Goal: Task Accomplishment & Management: Use online tool/utility

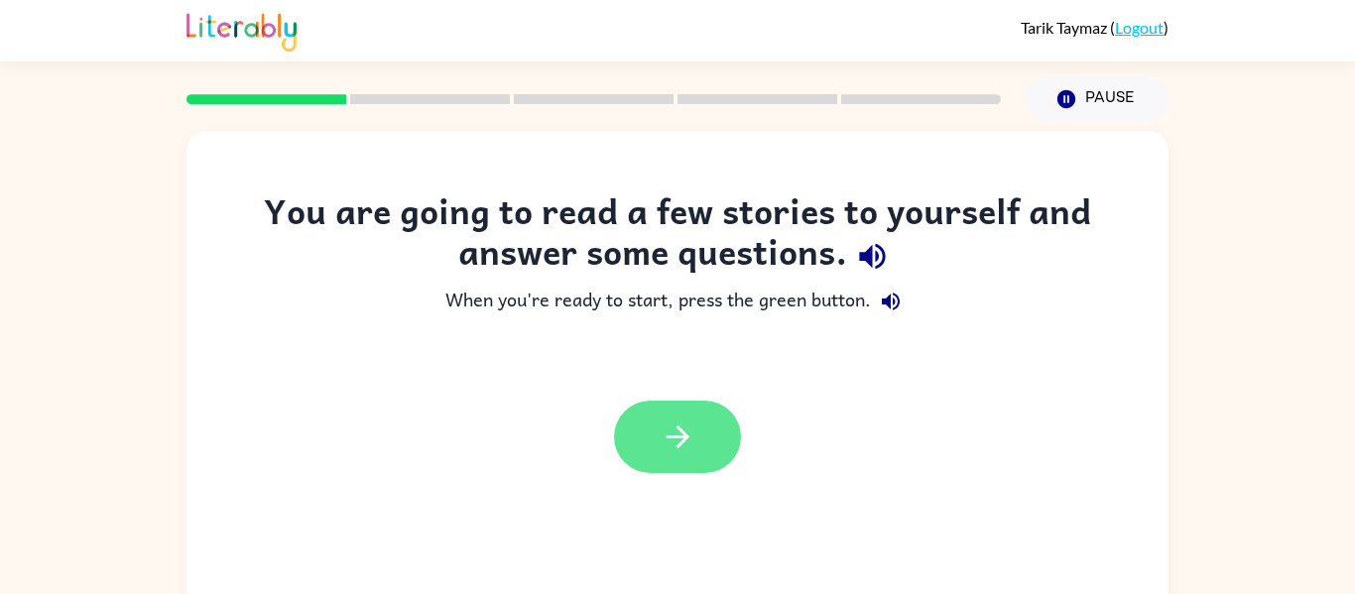
click at [707, 446] on button "button" at bounding box center [677, 437] width 127 height 72
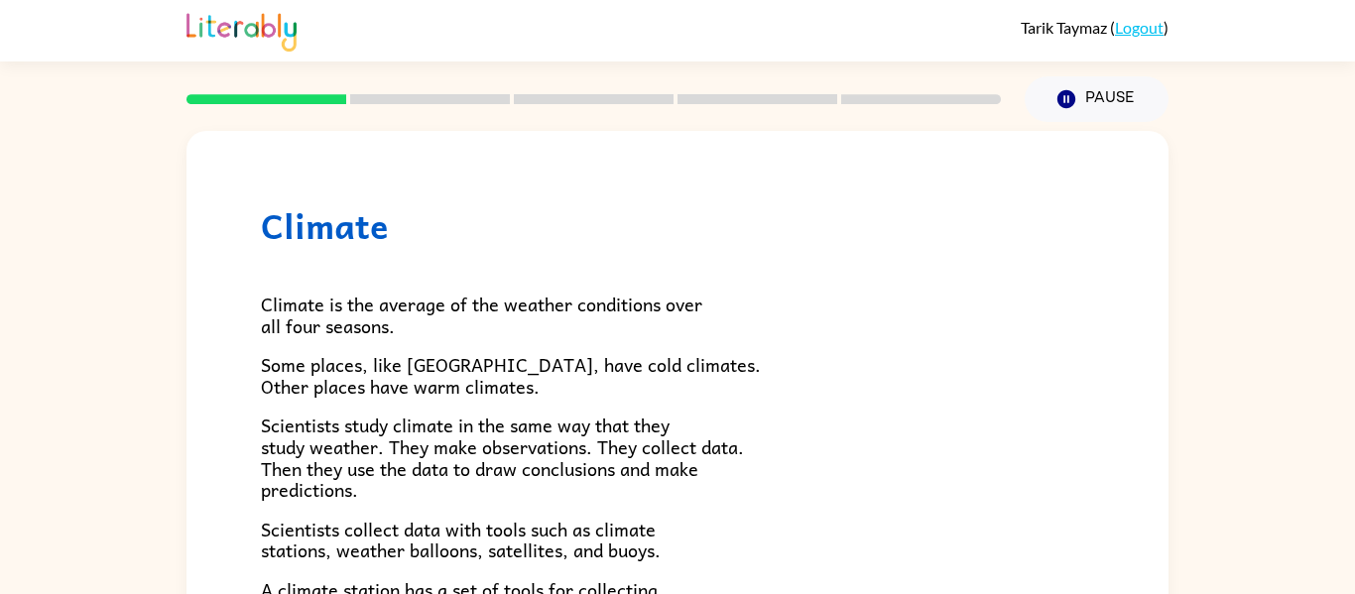
click at [753, 294] on p "Climate is the average of the weather conditions over all four seasons." at bounding box center [677, 315] width 833 height 43
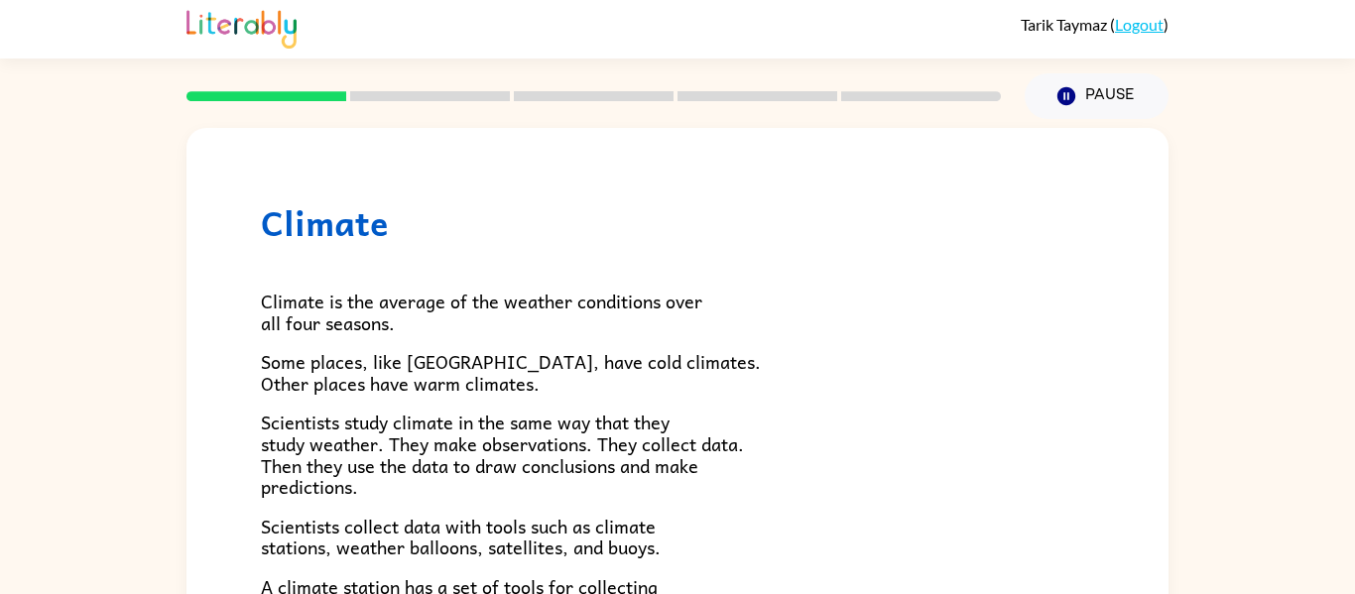
click at [415, 92] on rect at bounding box center [430, 96] width 160 height 10
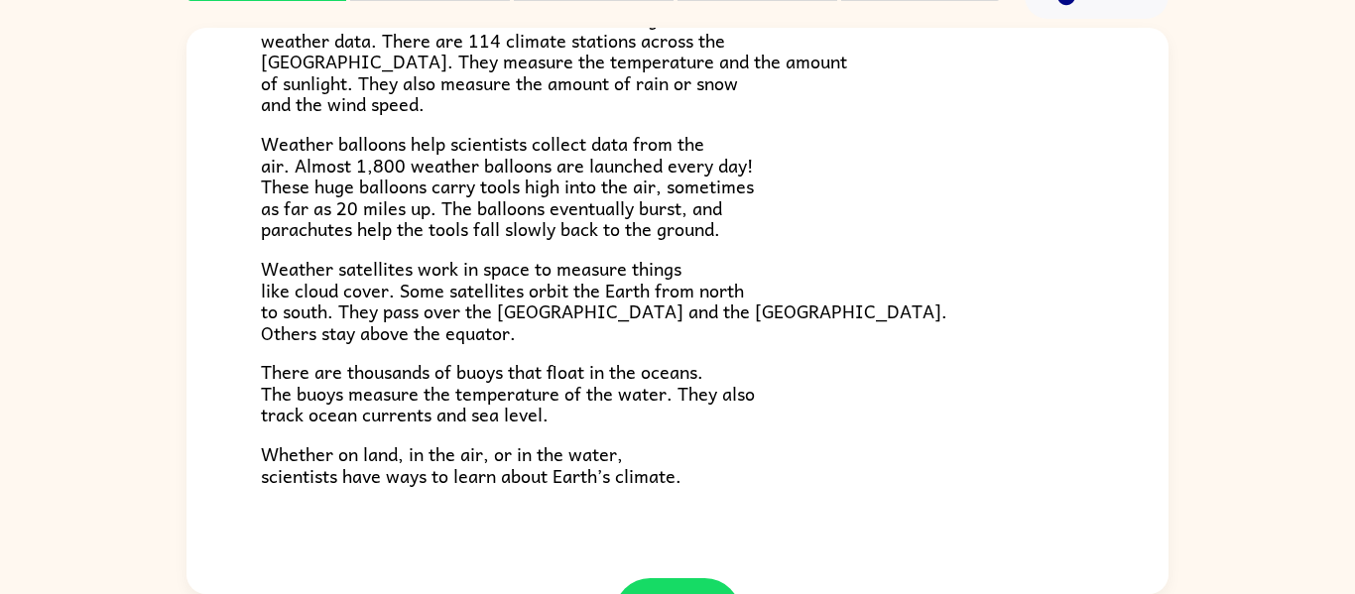
scroll to position [554, 0]
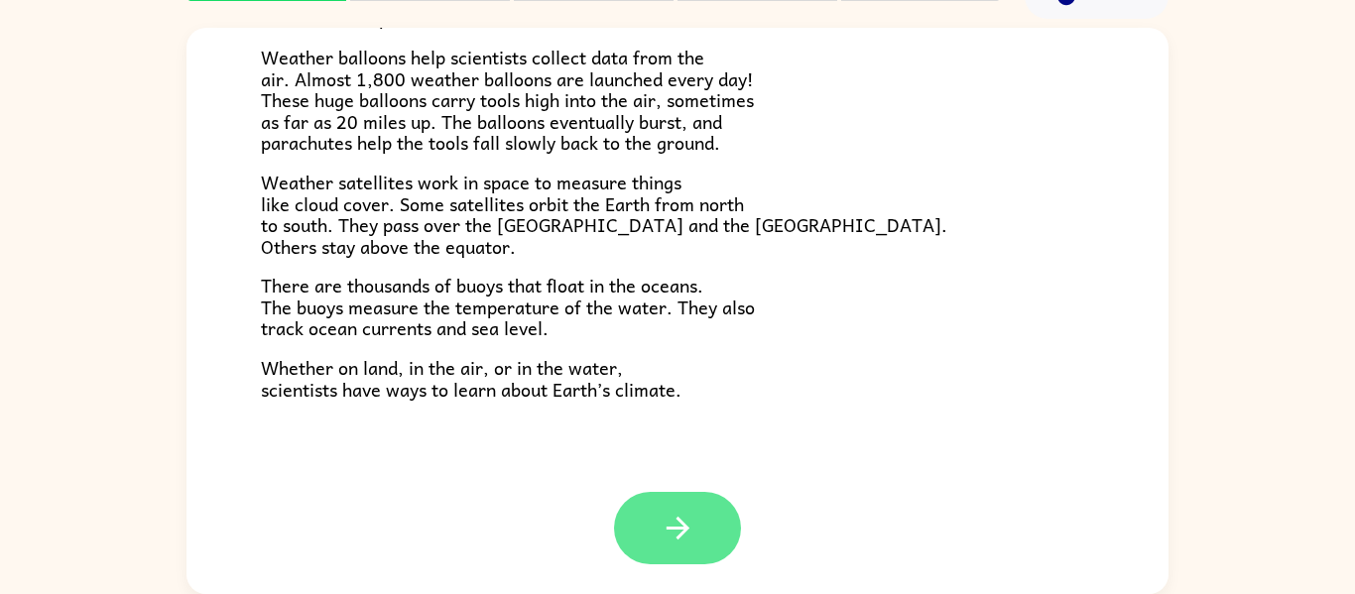
click at [699, 510] on button "button" at bounding box center [677, 528] width 127 height 72
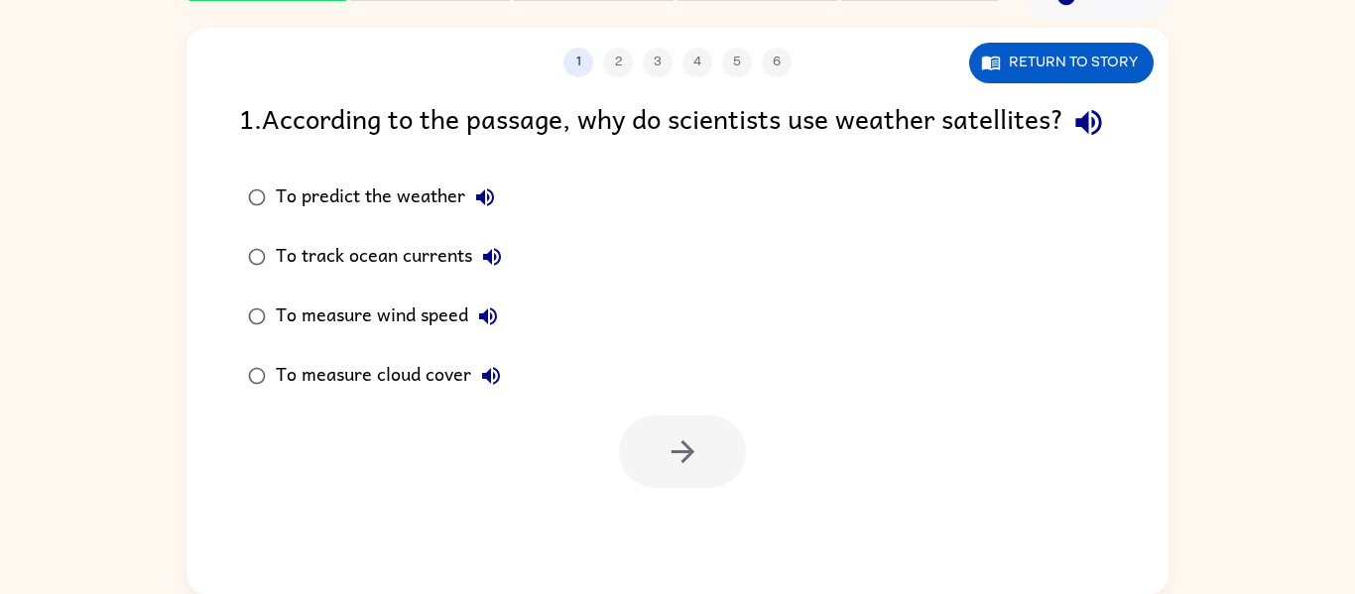
scroll to position [0, 0]
click at [288, 336] on div "To measure wind speed" at bounding box center [392, 317] width 232 height 40
click at [696, 488] on button "button" at bounding box center [682, 452] width 127 height 72
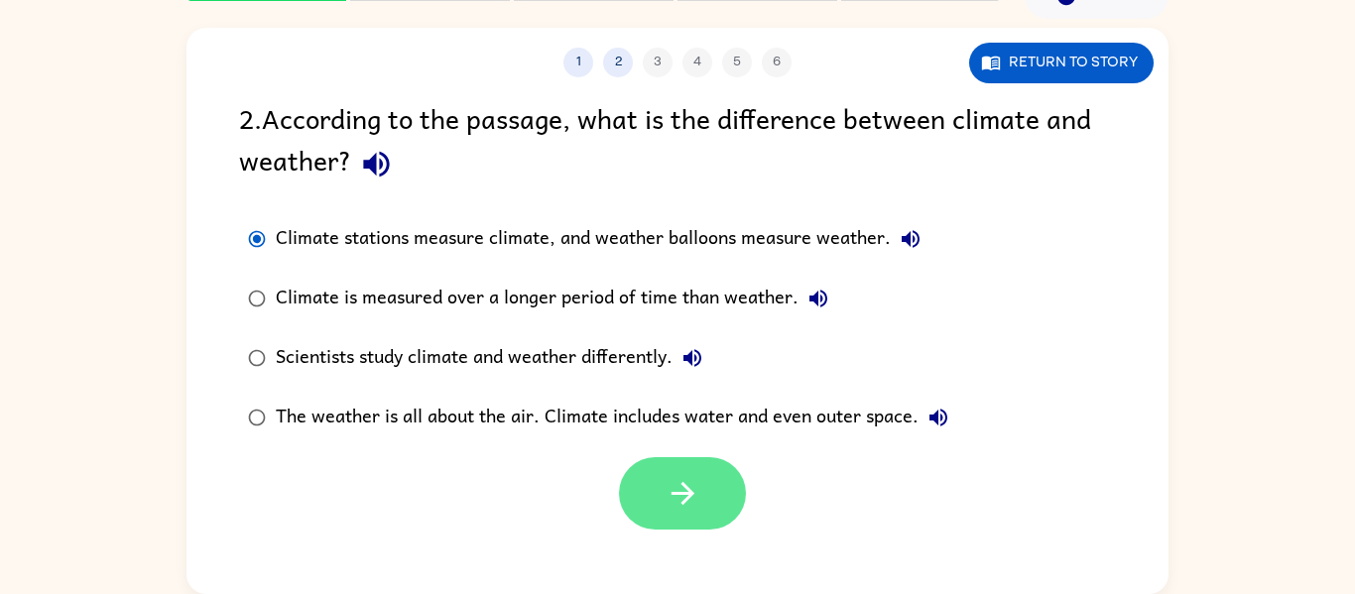
click at [699, 503] on icon "button" at bounding box center [683, 493] width 35 height 35
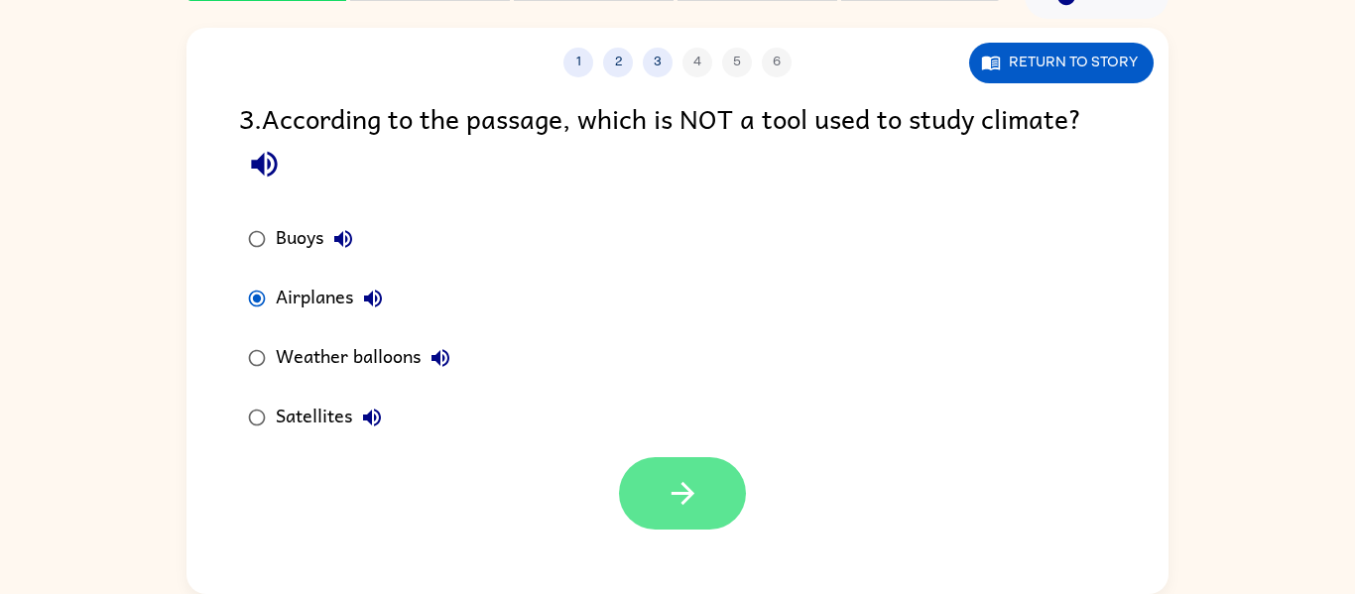
click at [705, 489] on button "button" at bounding box center [682, 493] width 127 height 72
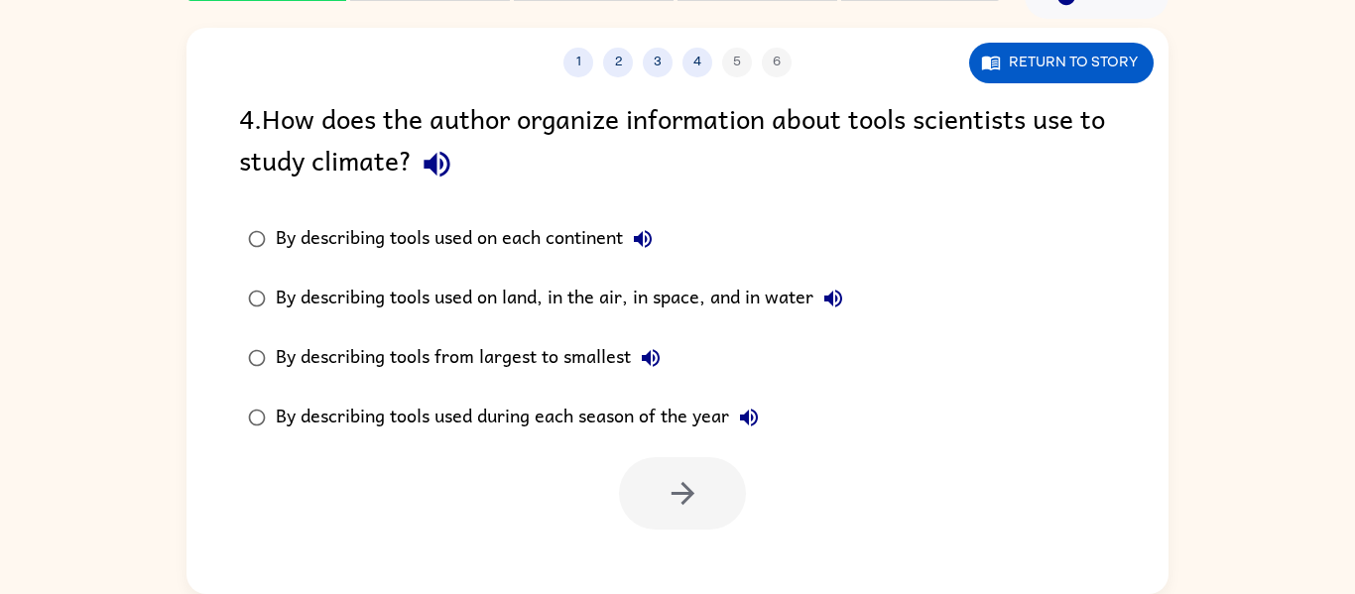
click at [276, 277] on label "By describing tools used on land, in the air, in space, and in water" at bounding box center [545, 299] width 635 height 60
click at [650, 472] on button "button" at bounding box center [682, 493] width 127 height 72
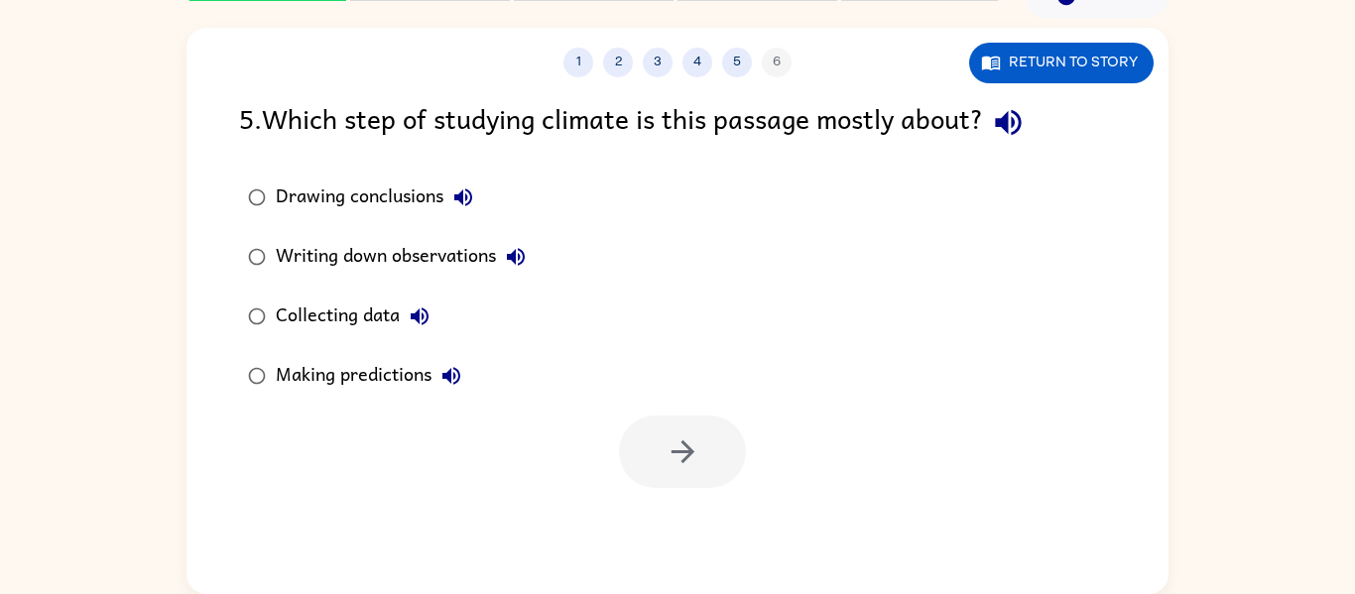
click at [319, 385] on div "Making predictions" at bounding box center [373, 376] width 195 height 40
click at [678, 430] on button "button" at bounding box center [682, 452] width 127 height 72
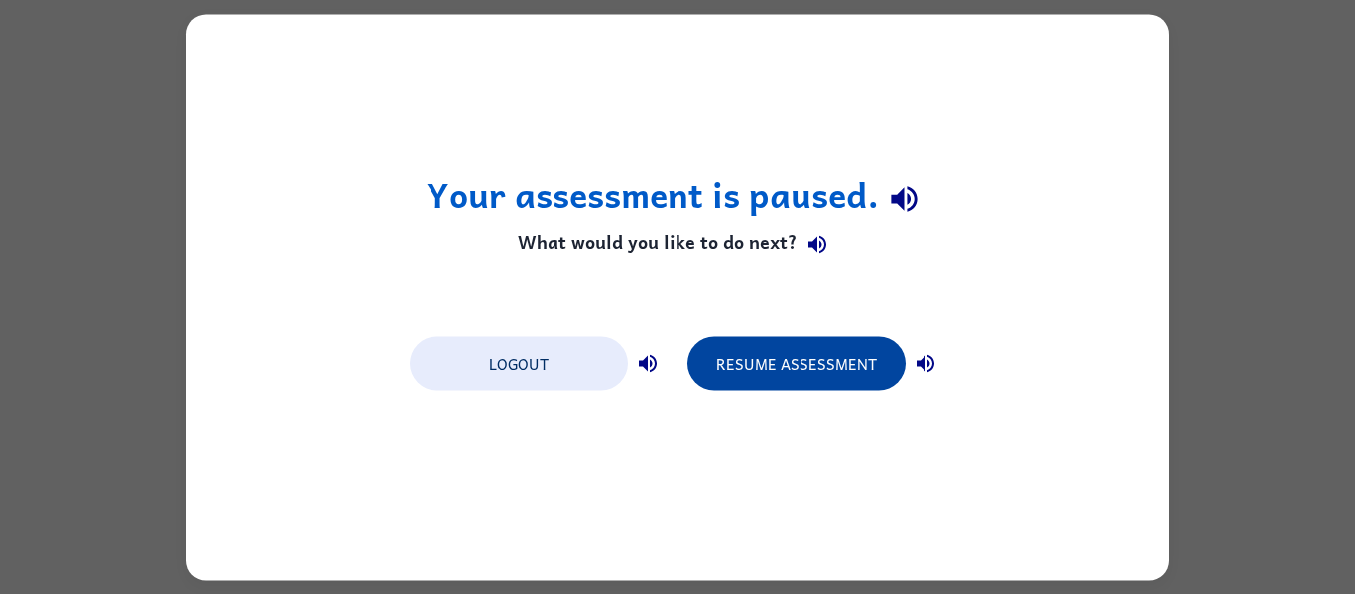
click at [739, 350] on button "Resume Assessment" at bounding box center [796, 363] width 218 height 54
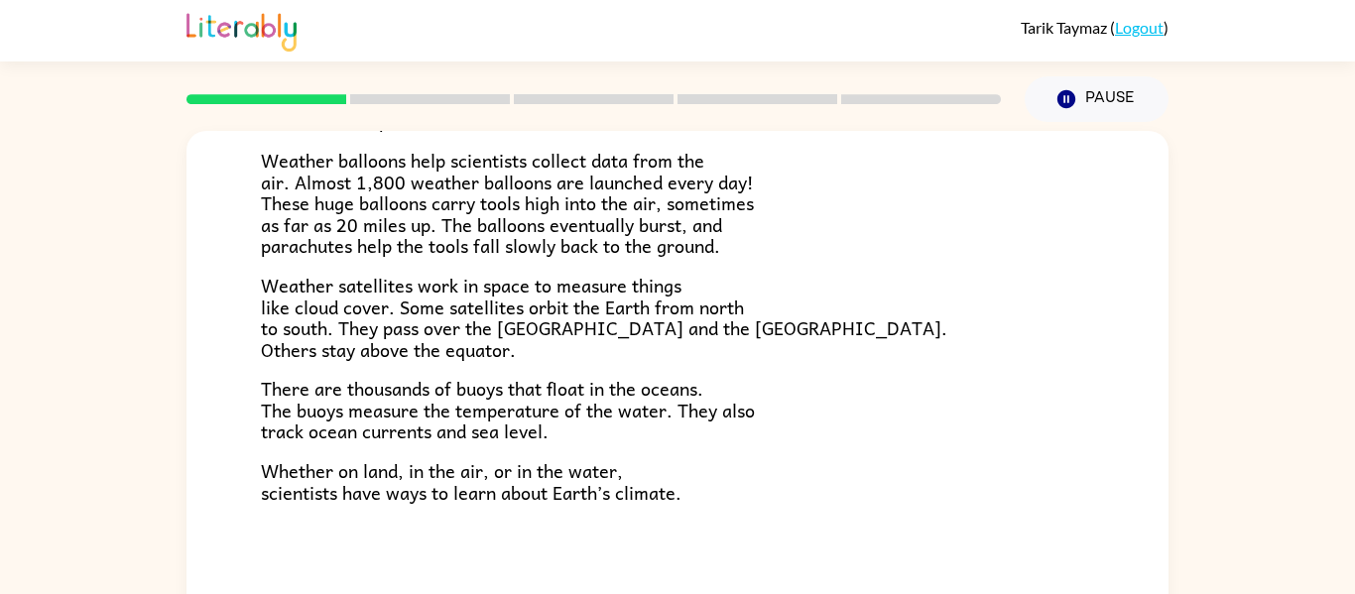
scroll to position [103, 0]
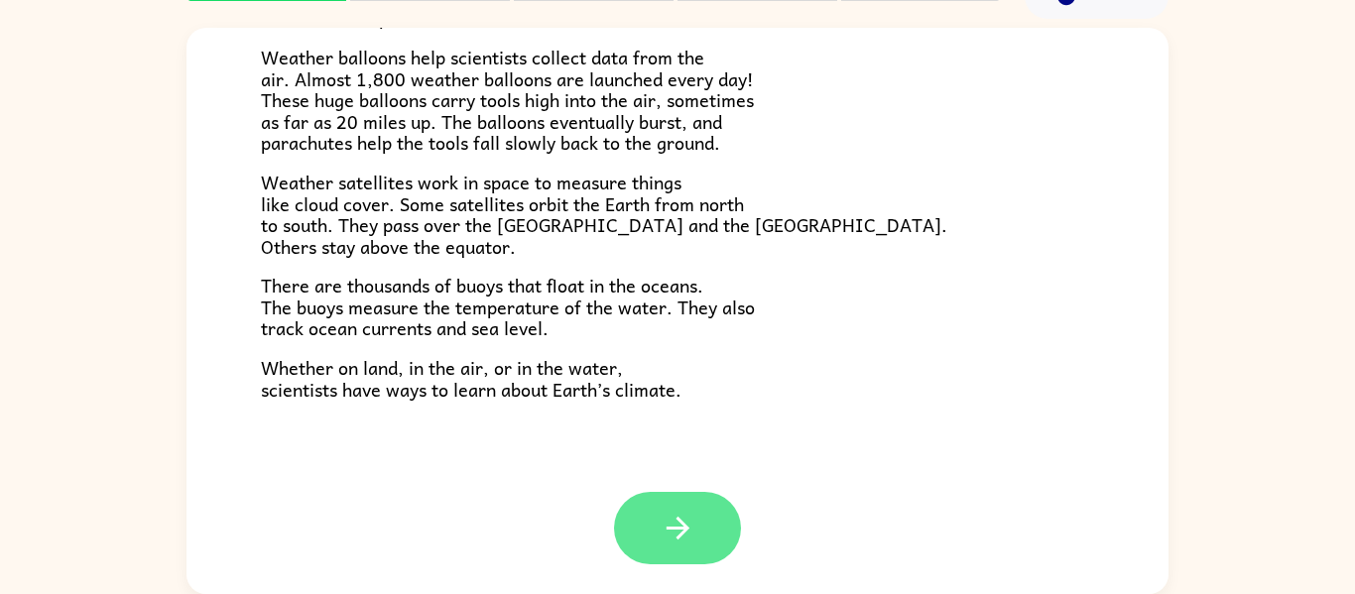
click at [714, 513] on button "button" at bounding box center [677, 528] width 127 height 72
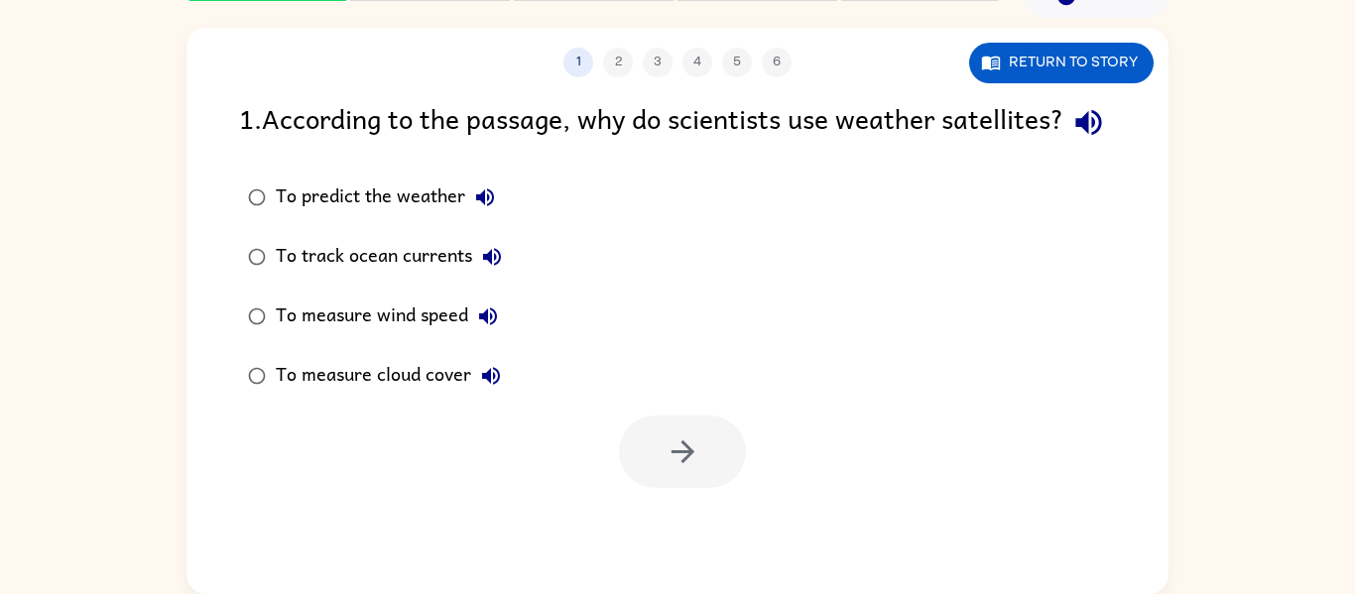
scroll to position [0, 0]
click at [652, 61] on div "1 2 3 4 5 6" at bounding box center [677, 63] width 982 height 30
click at [321, 277] on div "To track ocean currents" at bounding box center [394, 257] width 236 height 40
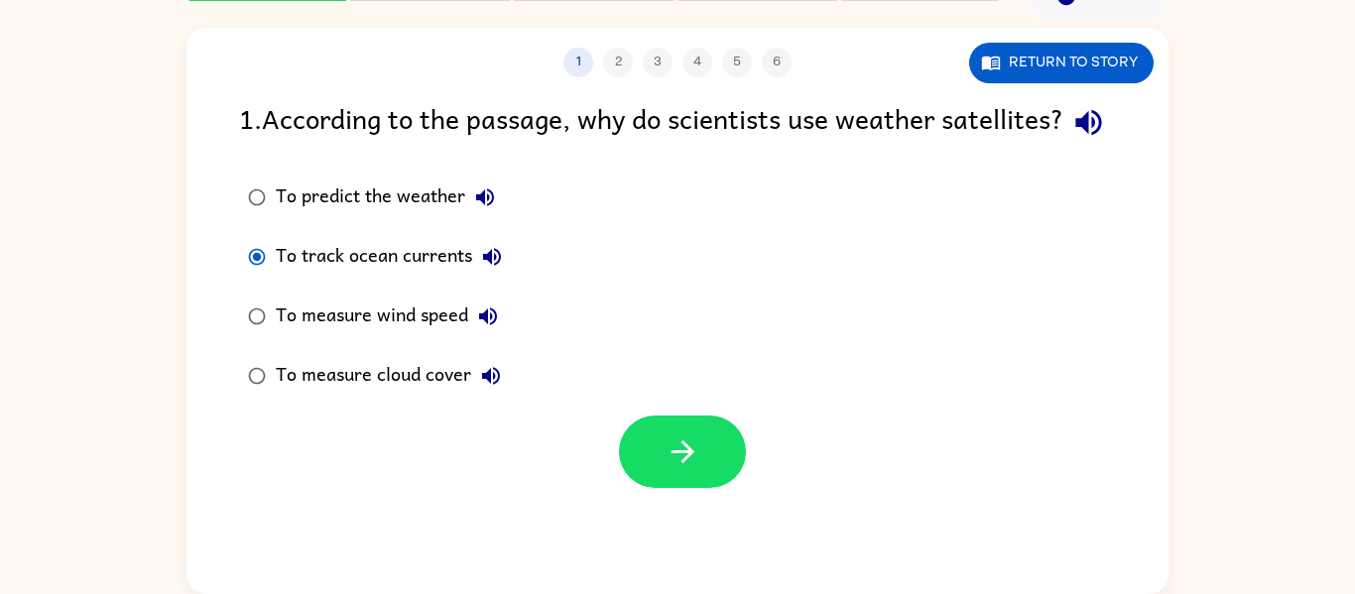
click at [284, 336] on div "To measure wind speed" at bounding box center [392, 317] width 232 height 40
click at [647, 487] on button "button" at bounding box center [682, 452] width 127 height 72
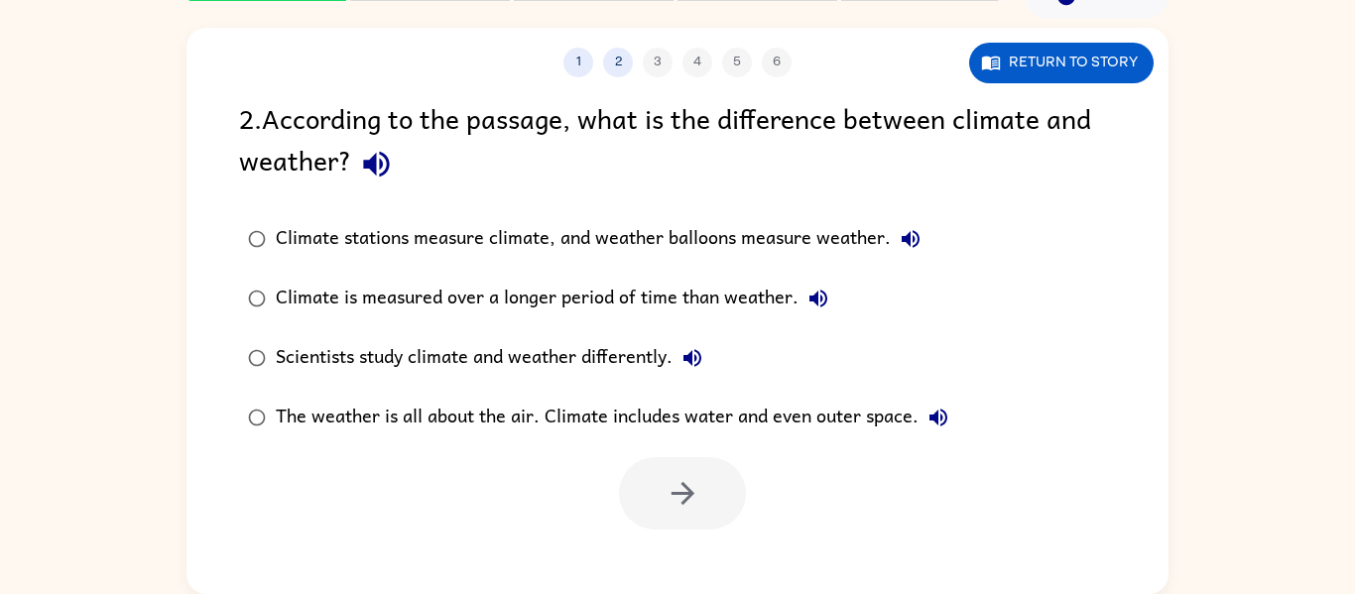
click at [459, 237] on div "Climate stations measure climate, and weather balloons measure weather." at bounding box center [603, 239] width 655 height 40
click at [700, 498] on button "button" at bounding box center [682, 493] width 127 height 72
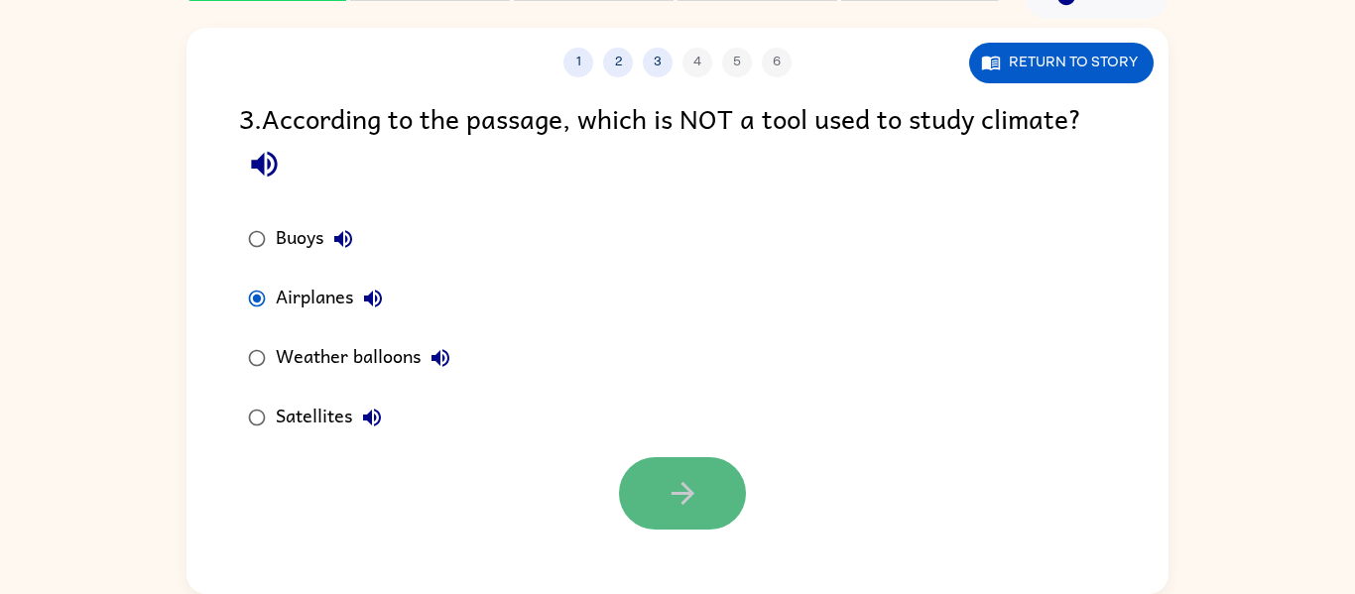
click at [679, 506] on icon "button" at bounding box center [683, 493] width 35 height 35
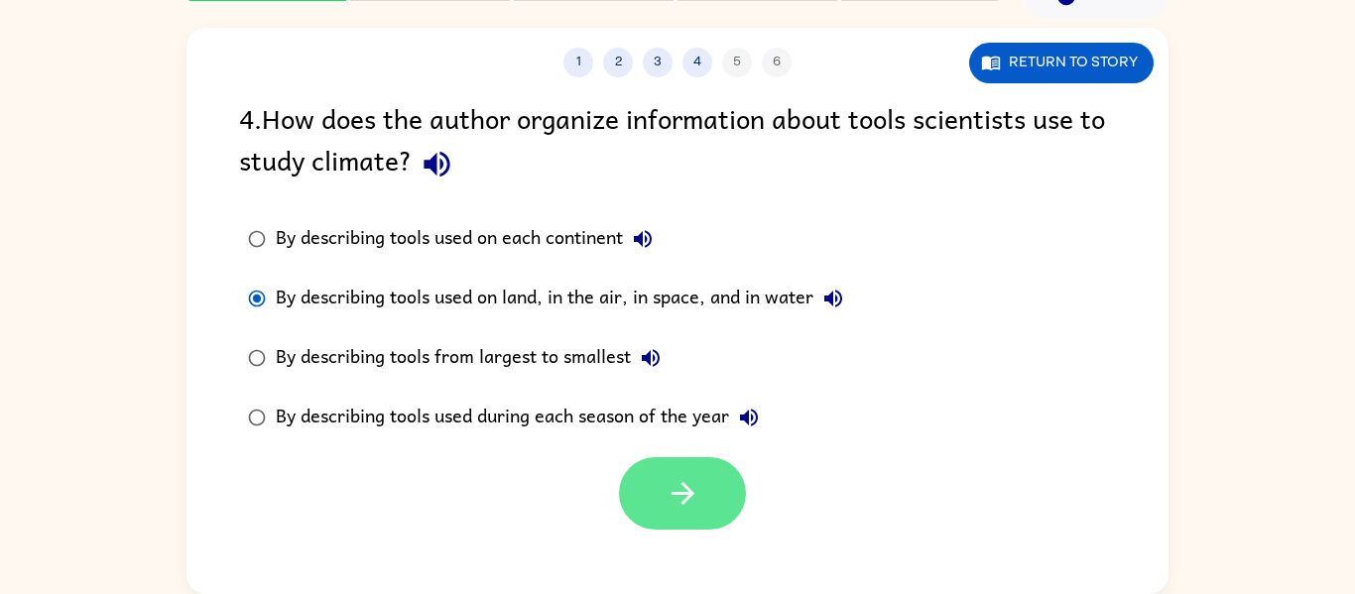
click at [656, 511] on button "button" at bounding box center [682, 493] width 127 height 72
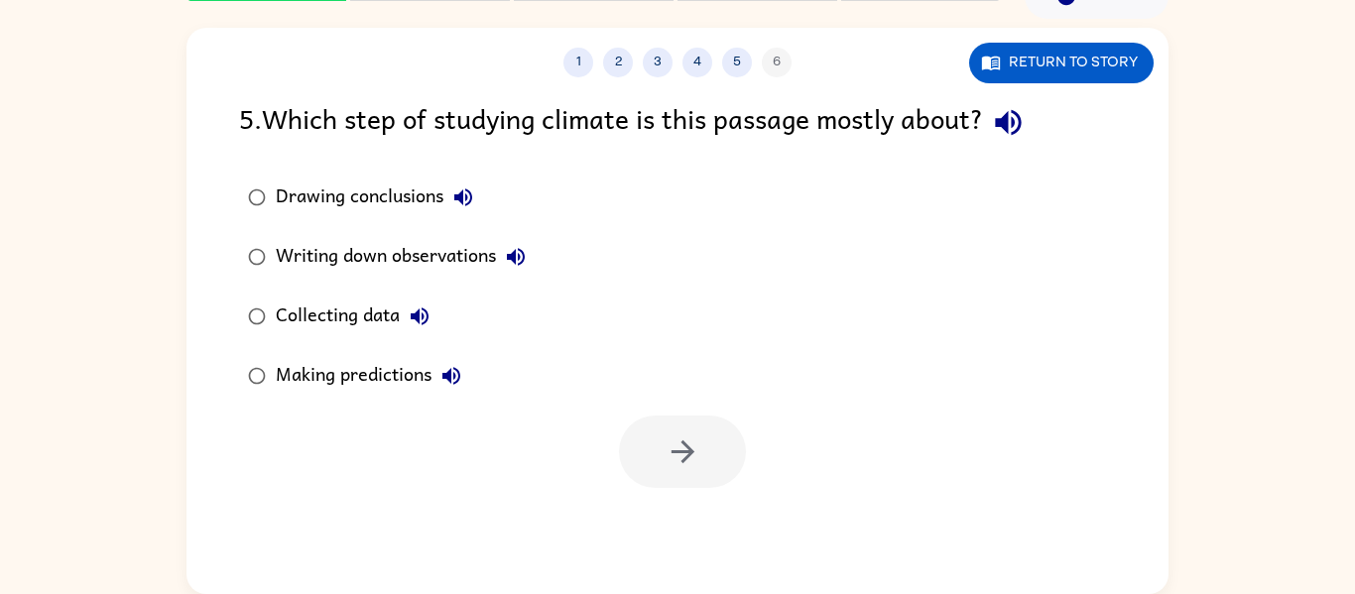
click at [656, 511] on div "1 2 3 4 5 6 Return to story 5 . Which step of studying climate is this passage …" at bounding box center [677, 311] width 982 height 566
click at [643, 456] on button "button" at bounding box center [682, 452] width 127 height 72
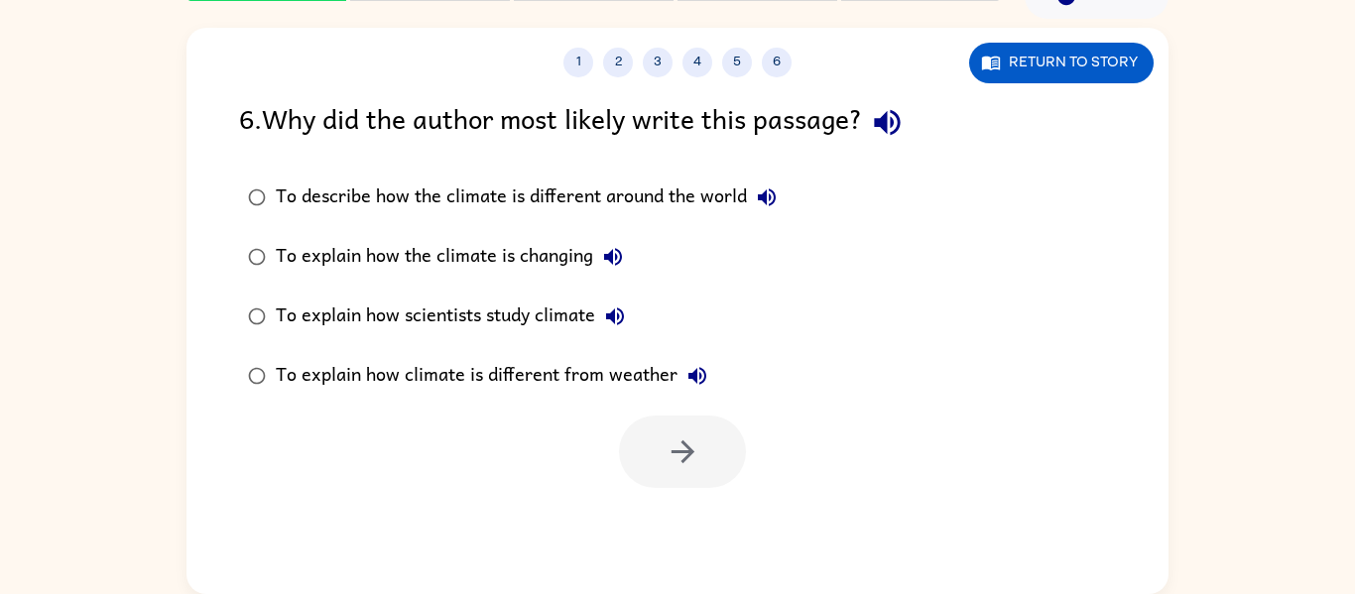
click at [769, 192] on icon "button" at bounding box center [767, 197] width 24 height 24
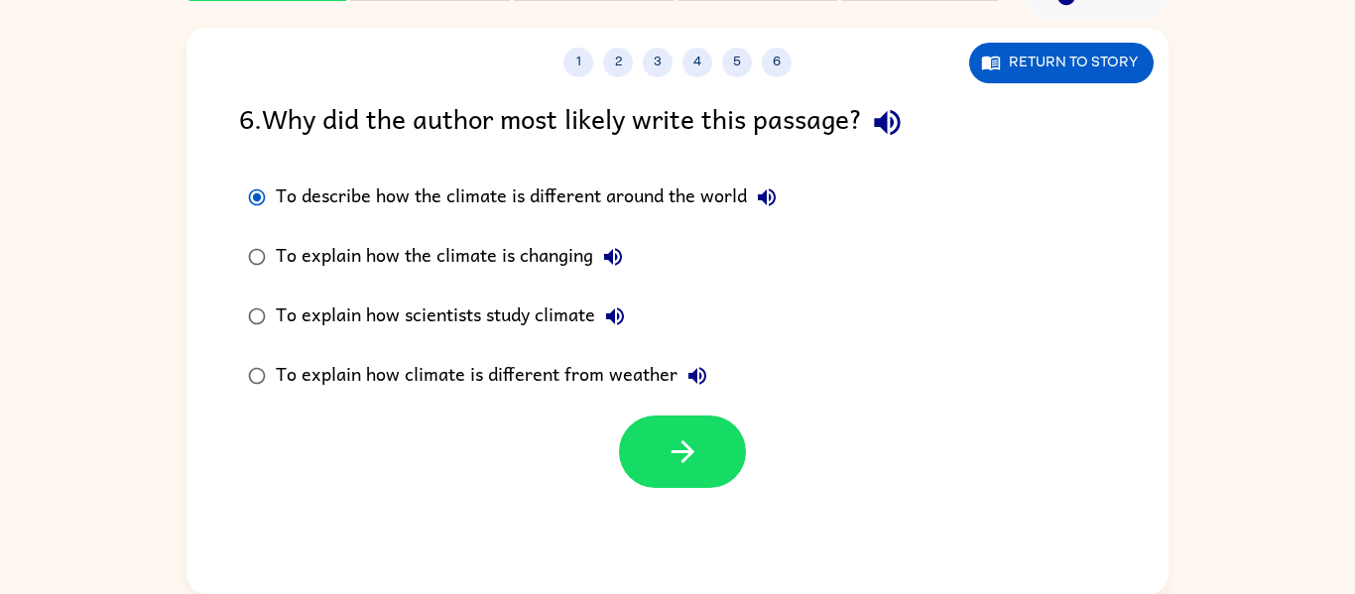
click at [326, 273] on div "To explain how the climate is changing" at bounding box center [454, 257] width 357 height 40
click at [643, 431] on button "button" at bounding box center [682, 452] width 127 height 72
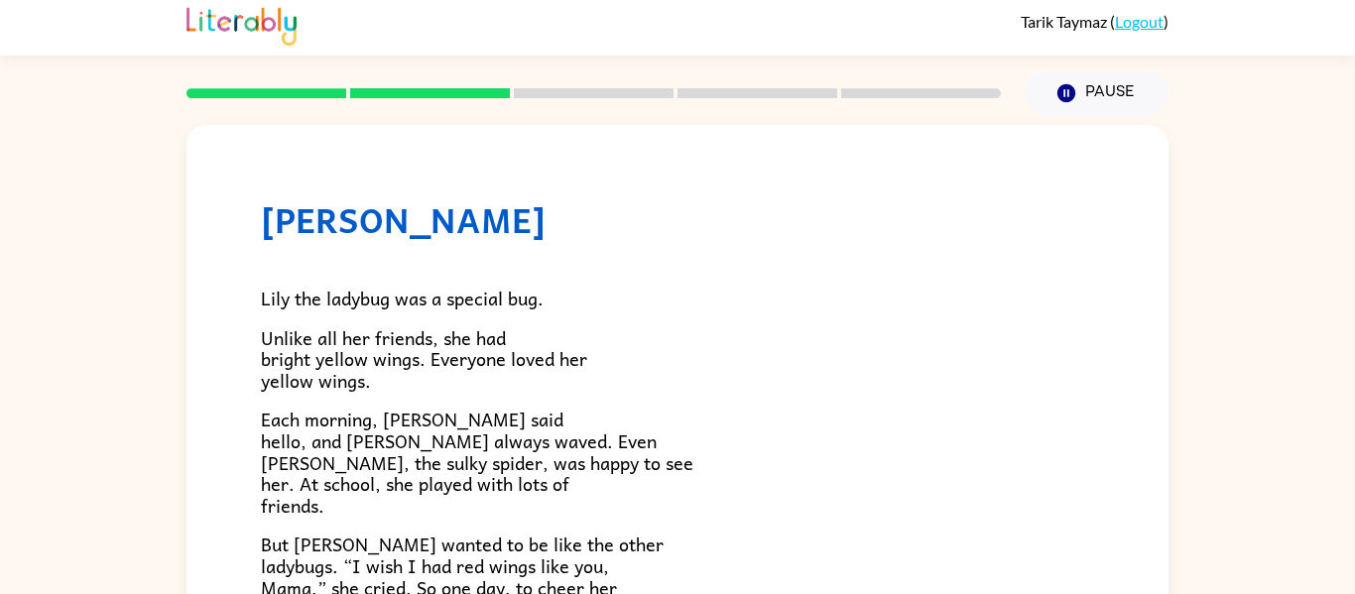
click at [796, 337] on p "Unlike all her friends, she had bright yellow wings. Everyone loved her yellow …" at bounding box center [677, 359] width 833 height 64
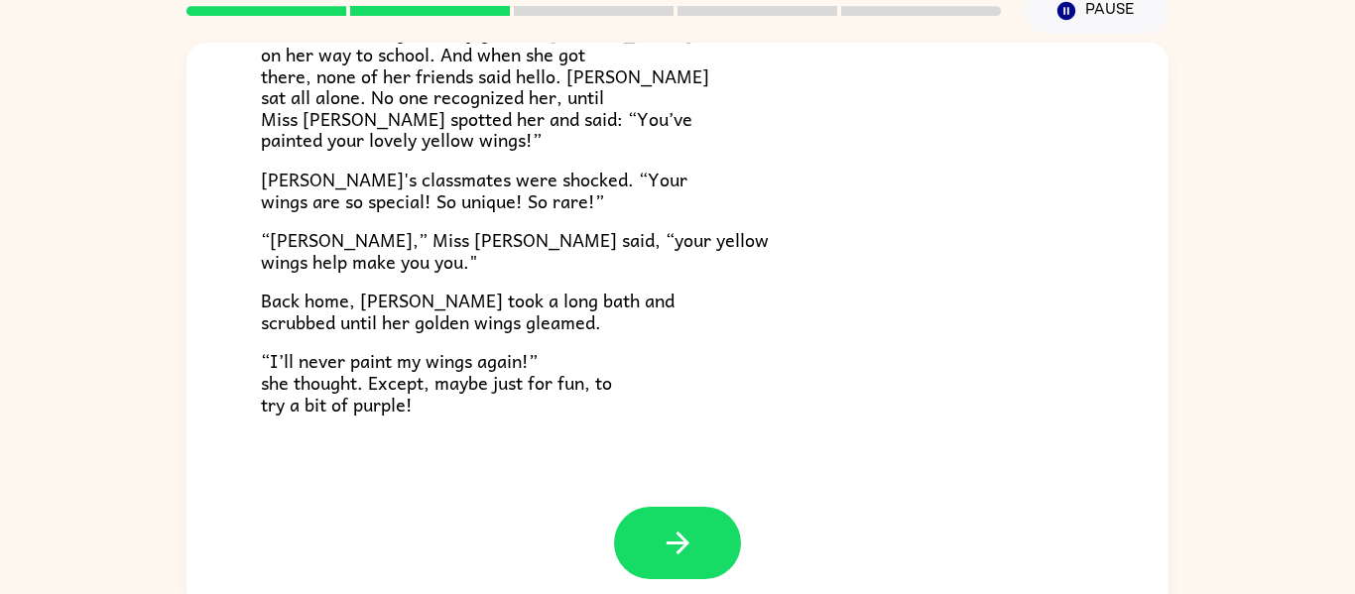
scroll to position [103, 0]
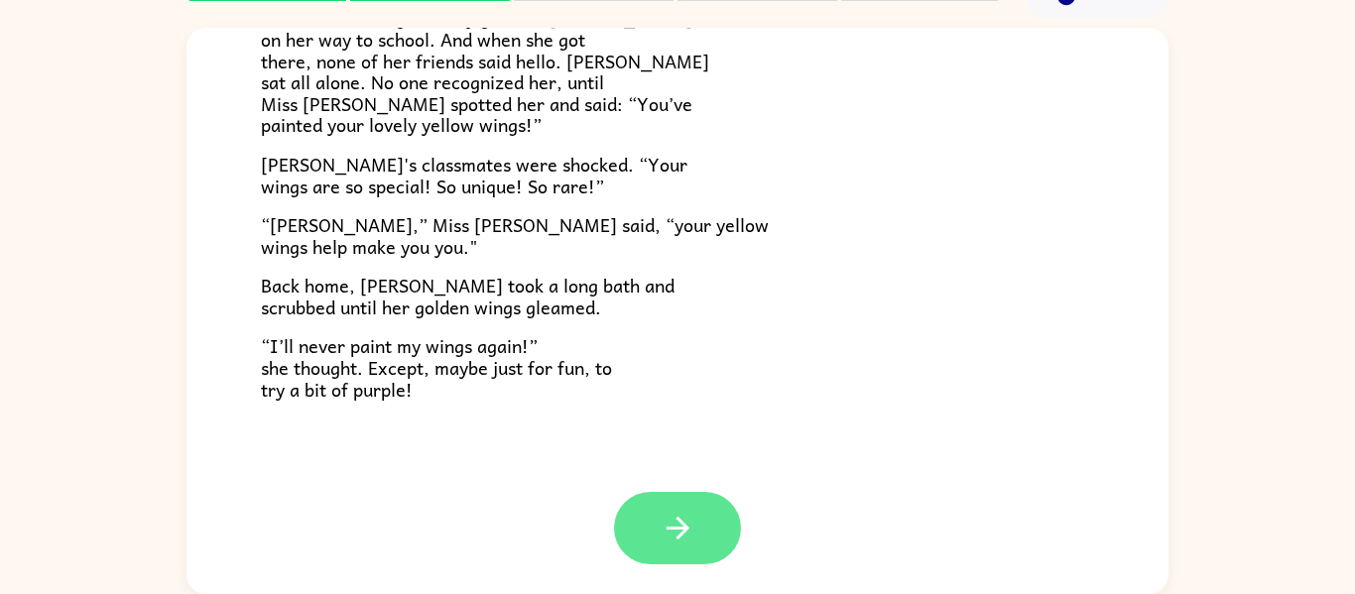
click at [627, 523] on button "button" at bounding box center [677, 528] width 127 height 72
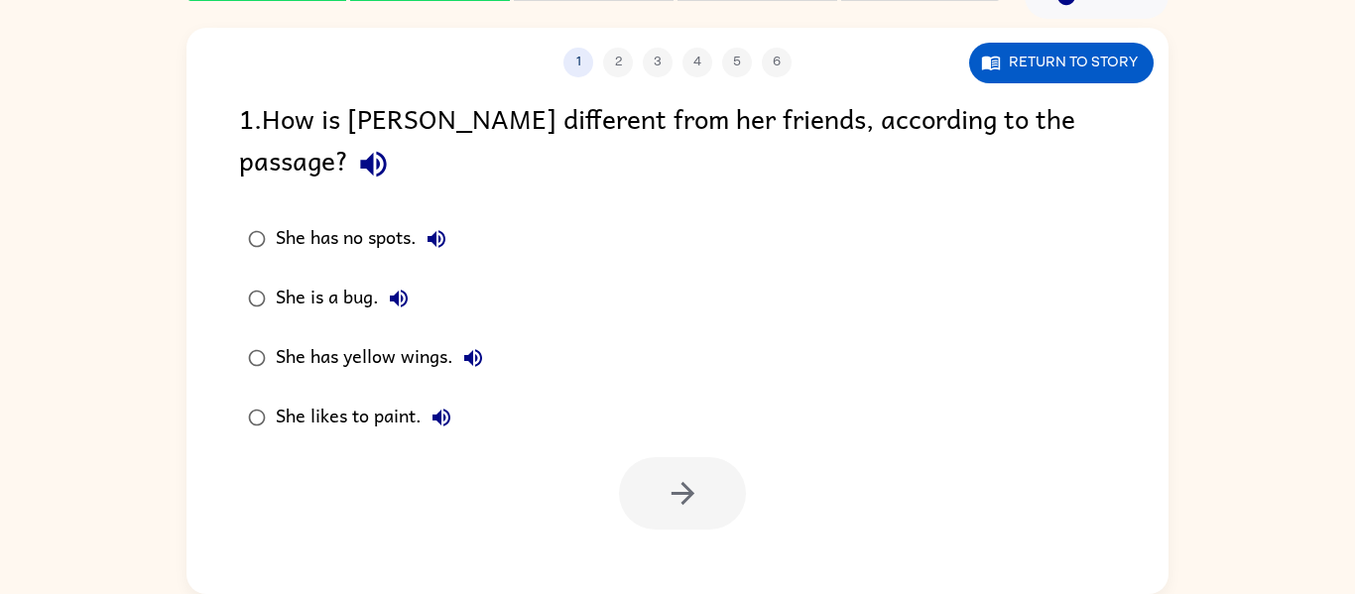
scroll to position [0, 0]
click at [285, 338] on div "She has yellow wings." at bounding box center [384, 358] width 217 height 40
click at [637, 483] on button "button" at bounding box center [682, 493] width 127 height 72
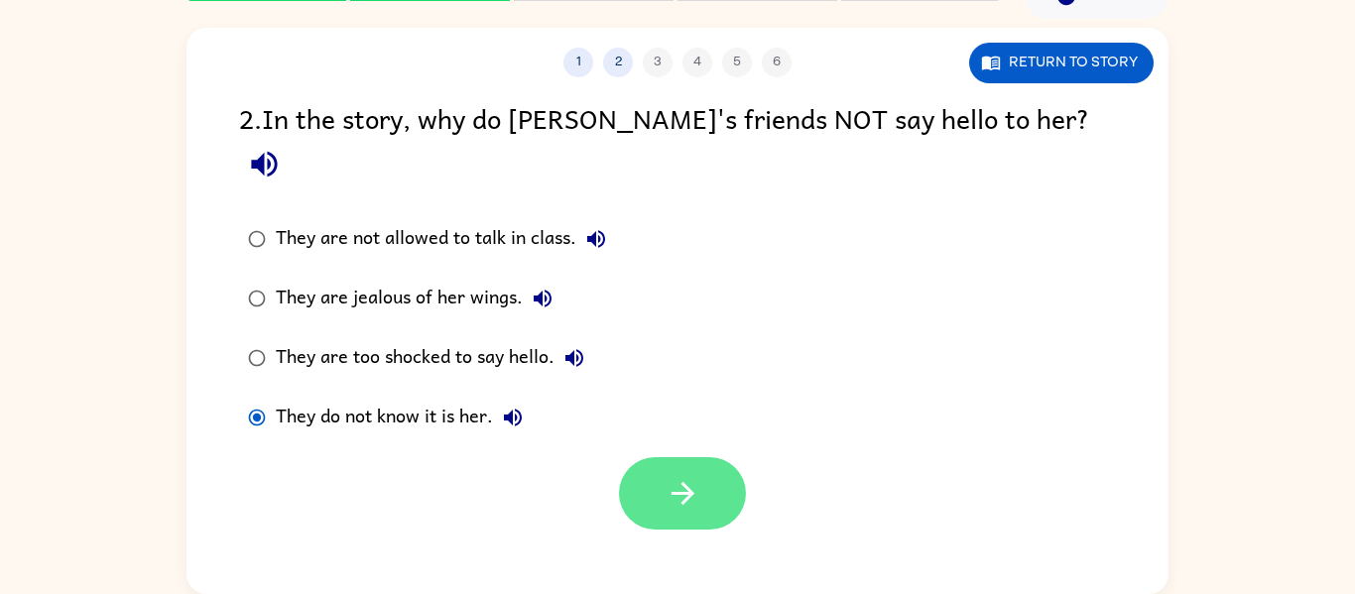
click at [636, 463] on button "button" at bounding box center [682, 493] width 127 height 72
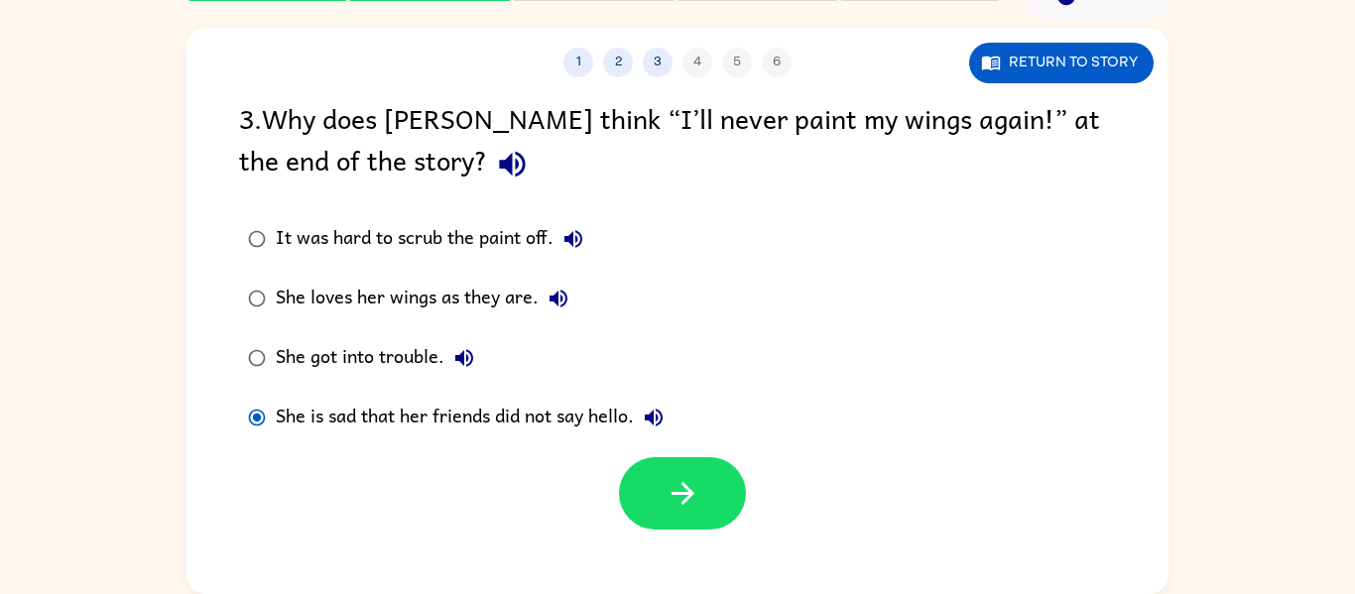
click at [334, 308] on div "She loves her wings as they are." at bounding box center [427, 299] width 303 height 40
click at [703, 497] on button "button" at bounding box center [682, 493] width 127 height 72
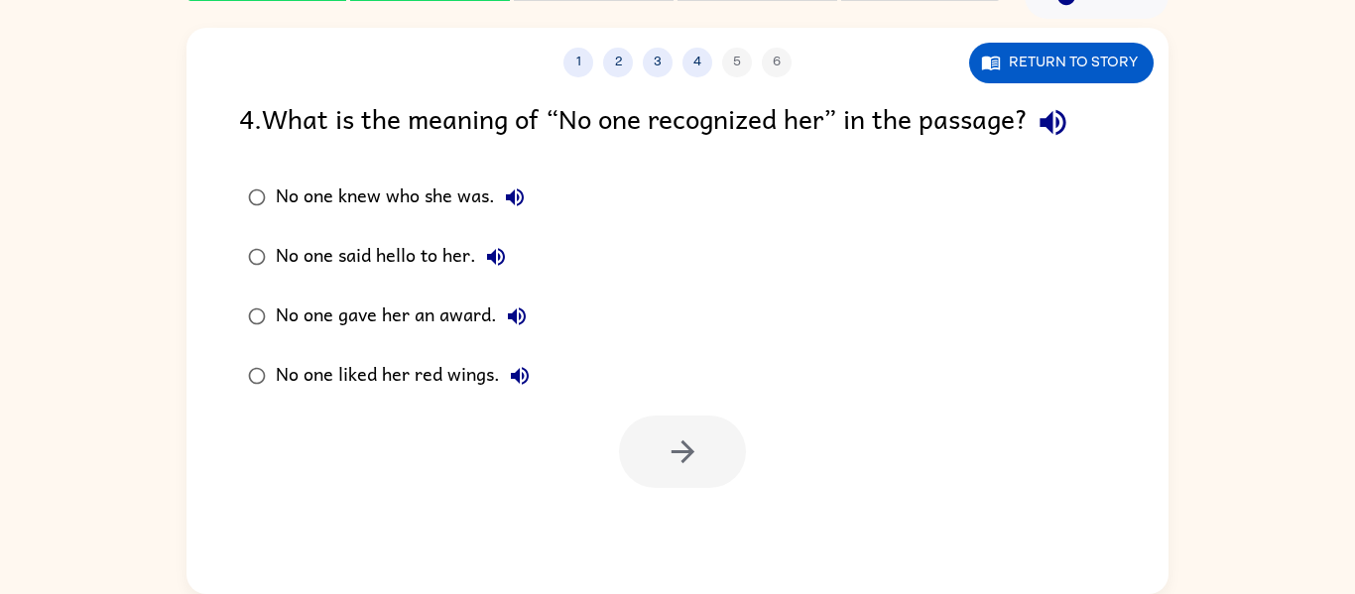
click at [365, 194] on div "No one knew who she was." at bounding box center [405, 198] width 259 height 40
click at [743, 457] on button "button" at bounding box center [682, 452] width 127 height 72
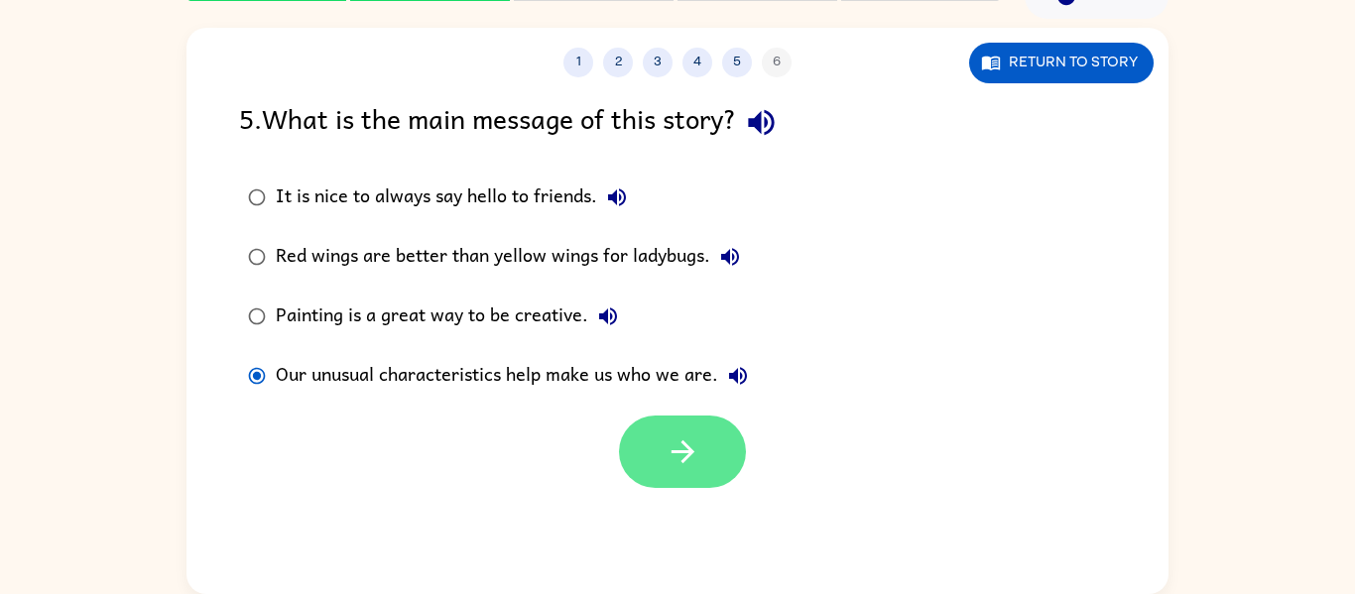
click at [656, 438] on button "button" at bounding box center [682, 452] width 127 height 72
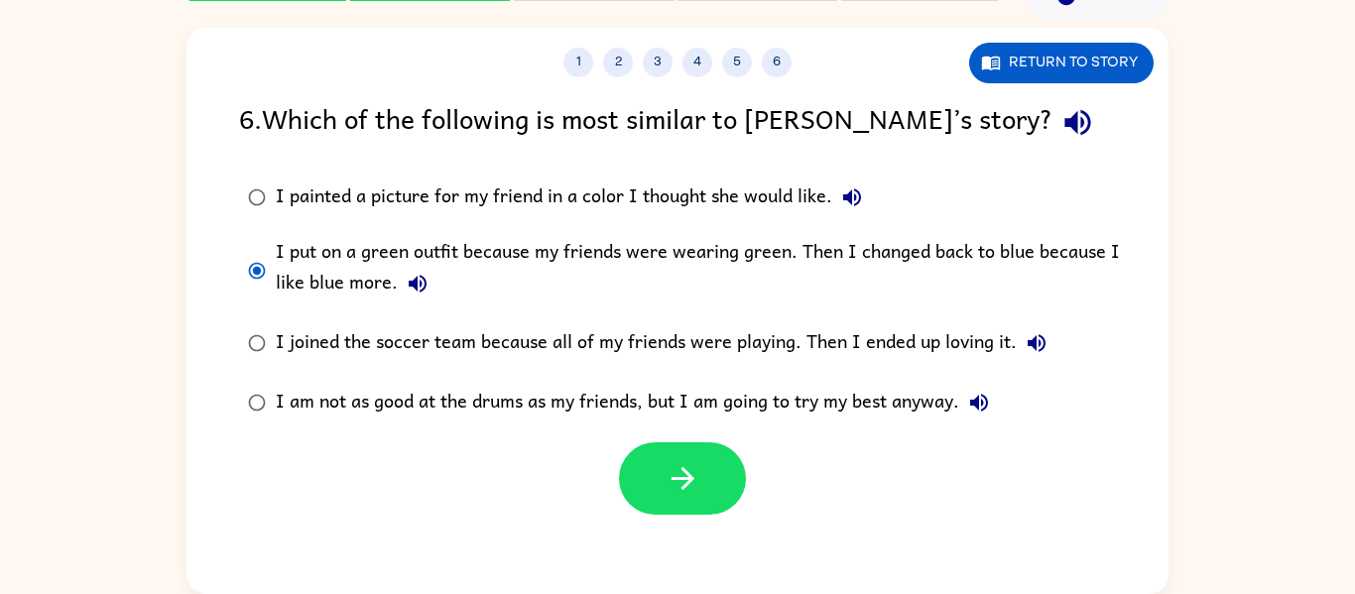
click at [744, 503] on div at bounding box center [682, 478] width 127 height 72
click at [712, 488] on button "button" at bounding box center [682, 478] width 127 height 72
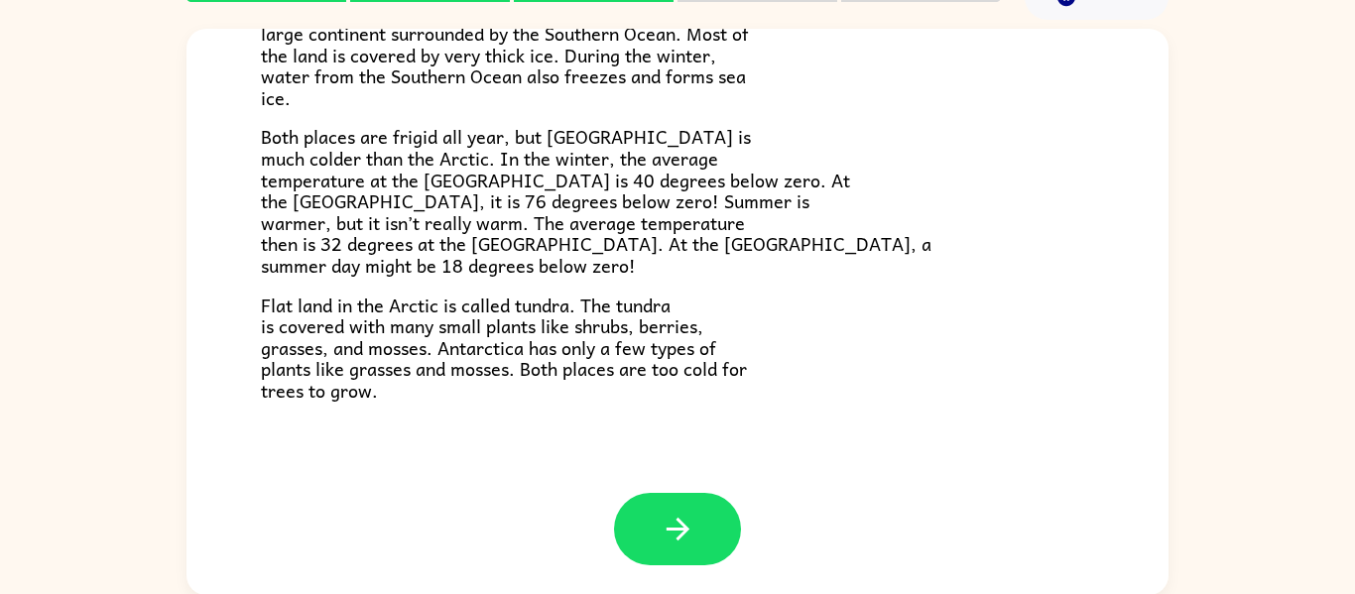
scroll to position [103, 0]
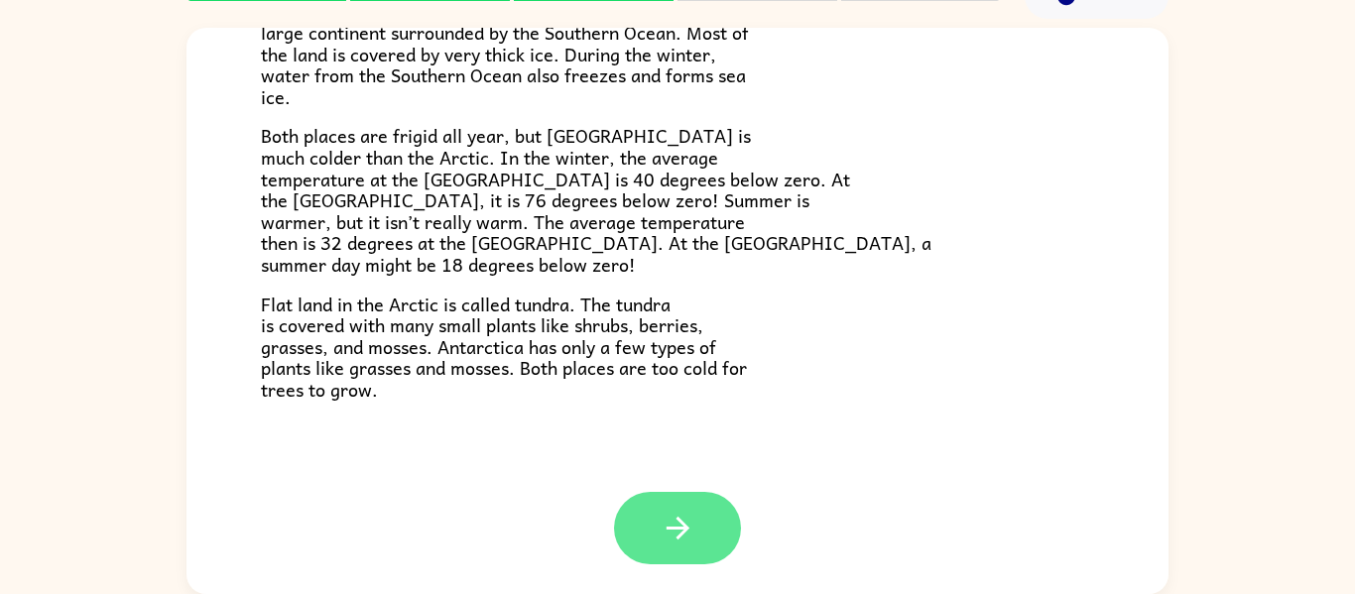
click at [665, 505] on button "button" at bounding box center [677, 528] width 127 height 72
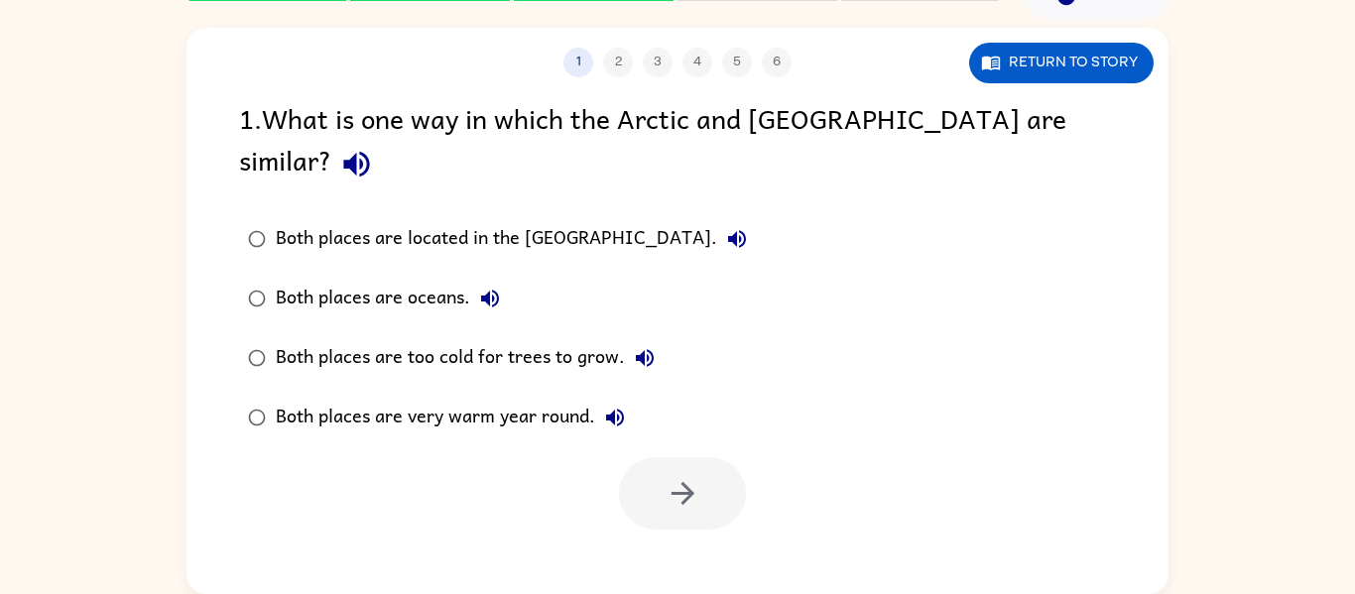
click at [309, 338] on div "Both places are too cold for trees to grow." at bounding box center [470, 358] width 389 height 40
click at [650, 457] on button "button" at bounding box center [682, 493] width 127 height 72
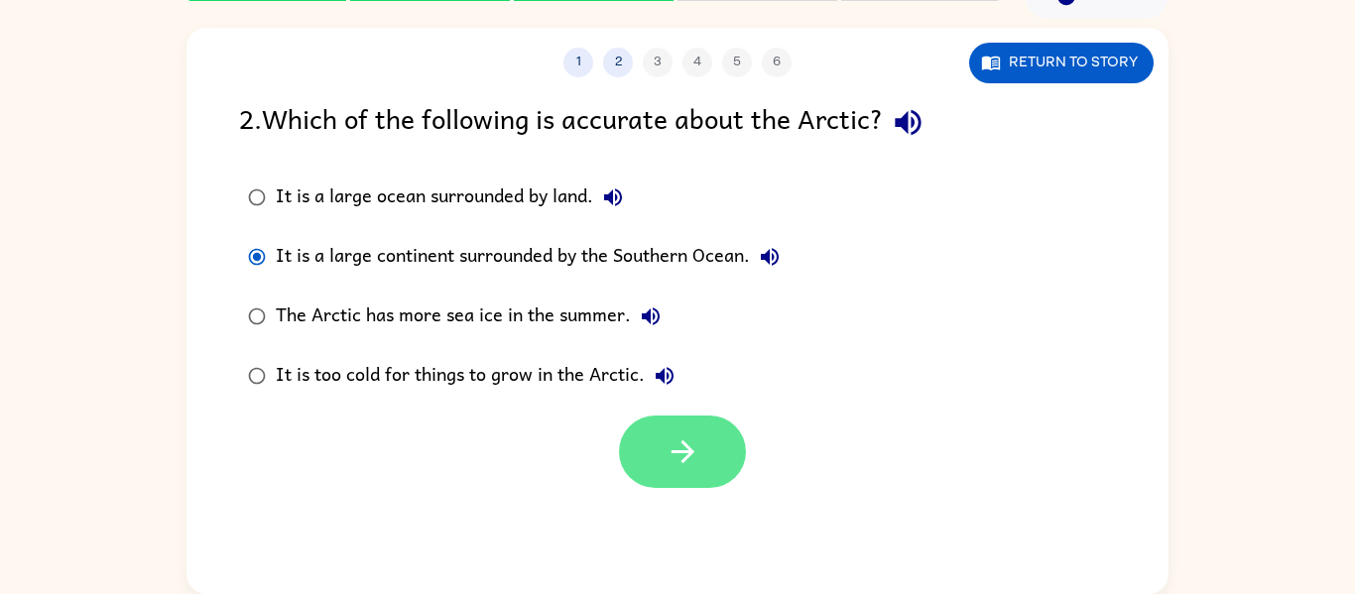
click at [683, 450] on icon "button" at bounding box center [682, 451] width 23 height 23
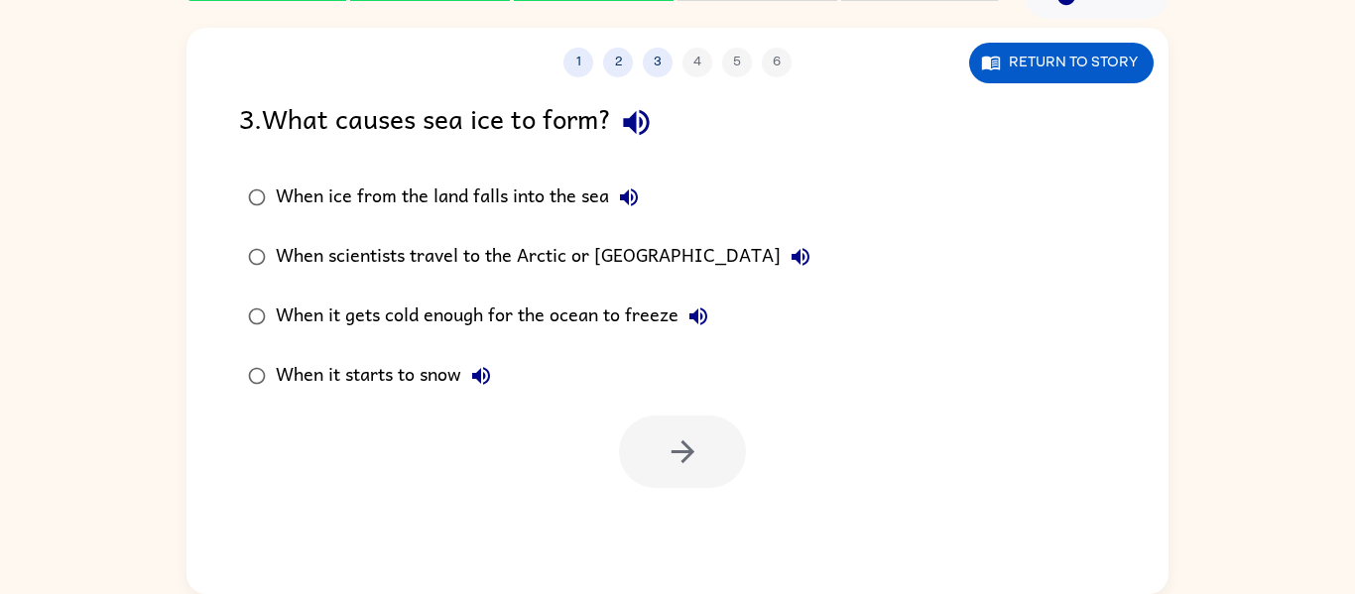
click at [338, 315] on div "When it gets cold enough for the ocean to freeze" at bounding box center [497, 317] width 442 height 40
click at [736, 454] on button "button" at bounding box center [682, 452] width 127 height 72
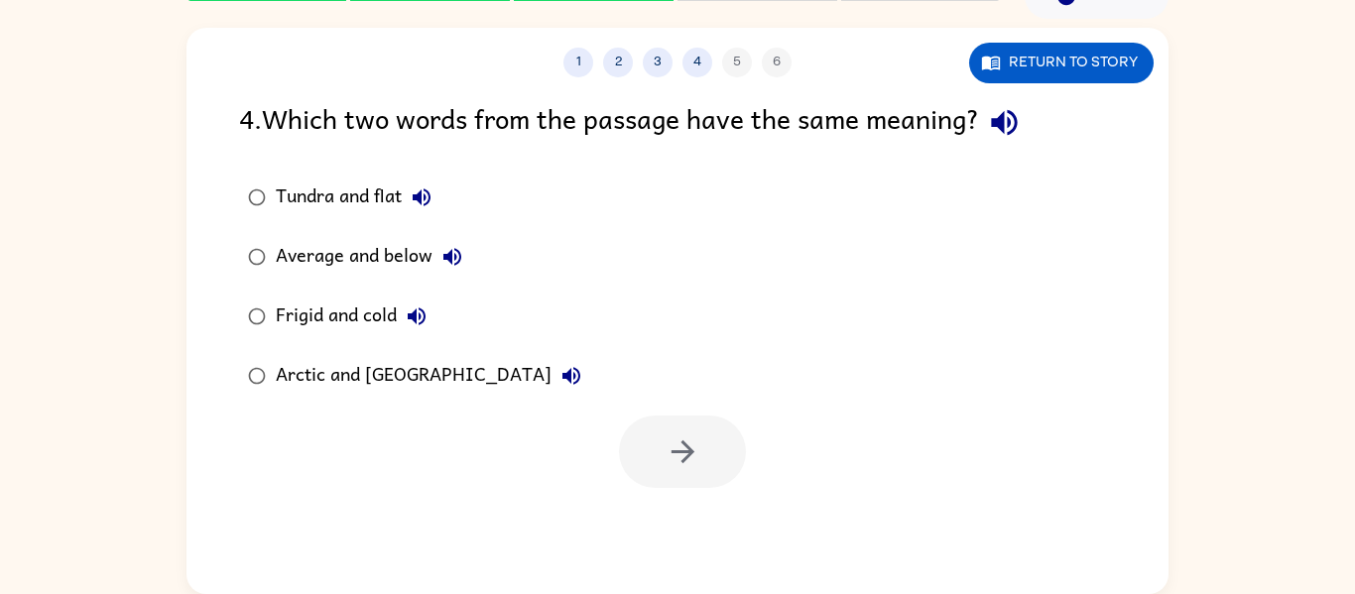
click at [316, 307] on div "Frigid and cold" at bounding box center [356, 317] width 161 height 40
click at [693, 430] on button "button" at bounding box center [682, 452] width 127 height 72
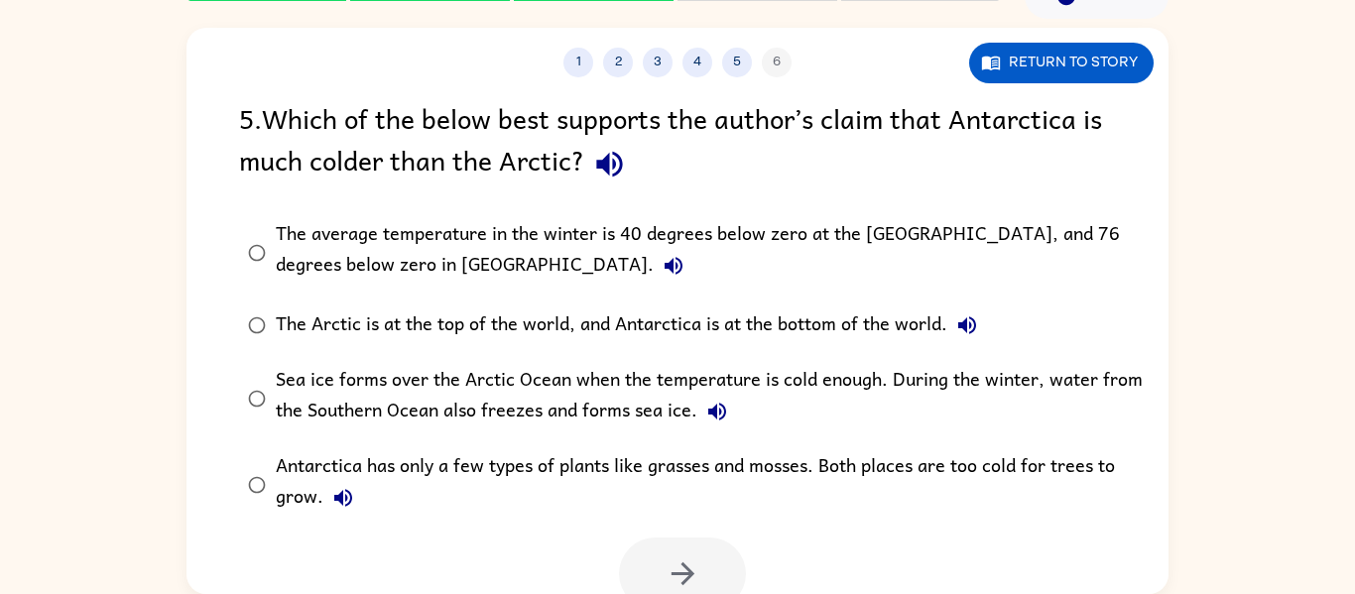
scroll to position [16, 0]
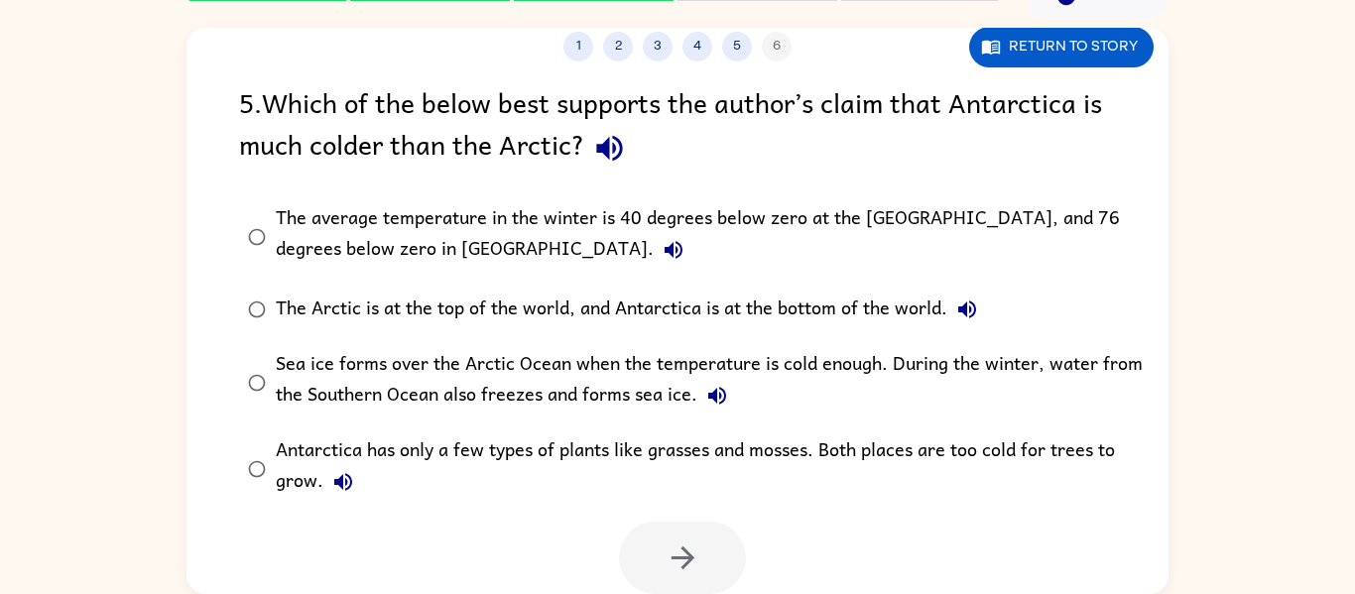
click at [653, 249] on div "The average temperature in the winter is 40 degrees below zero at the [GEOGRAPH…" at bounding box center [709, 236] width 867 height 66
click at [656, 554] on button "button" at bounding box center [682, 558] width 127 height 72
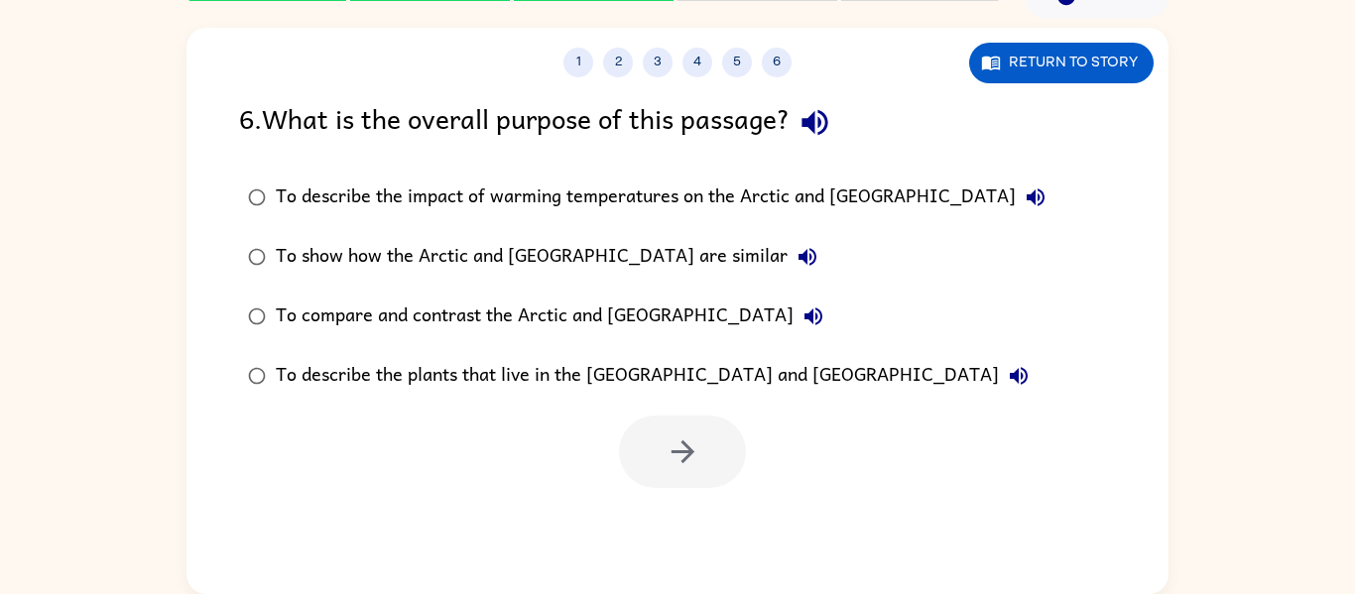
scroll to position [0, 0]
click at [733, 72] on button "5" at bounding box center [737, 63] width 30 height 30
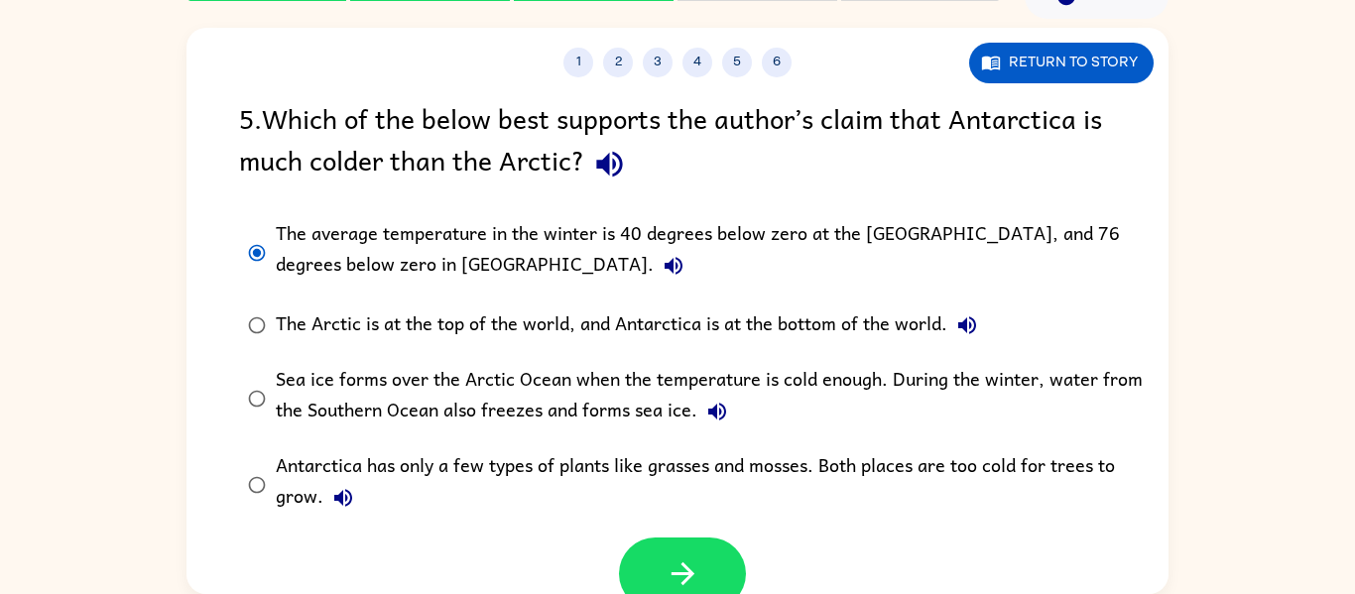
click at [522, 467] on div "Antarctica has only a few types of plants like grasses and mosses. Both places …" at bounding box center [709, 484] width 867 height 66
click at [671, 567] on icon "button" at bounding box center [683, 573] width 35 height 35
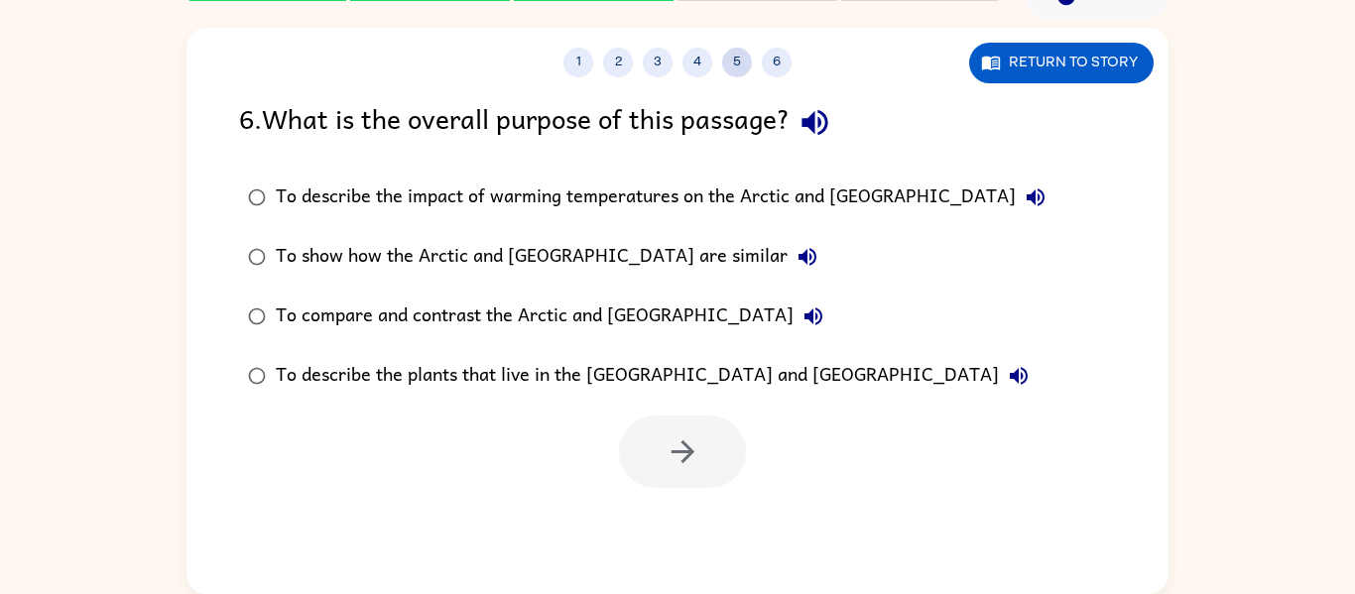
click at [731, 70] on button "5" at bounding box center [737, 63] width 30 height 30
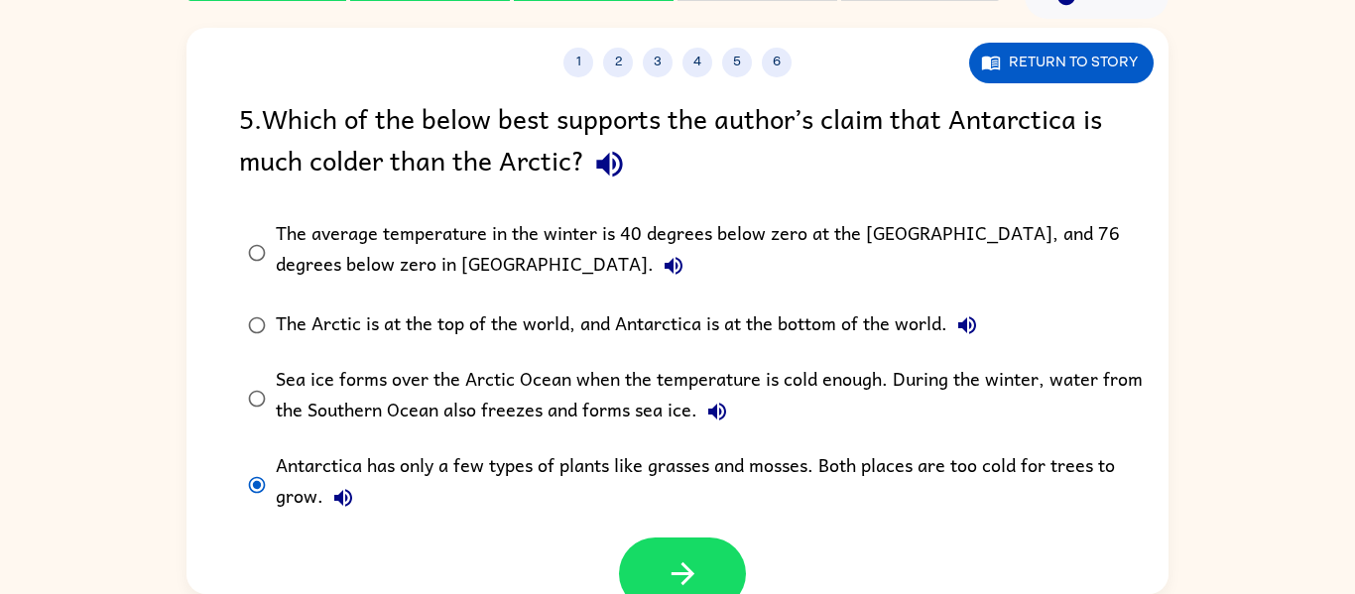
click at [550, 394] on div "Sea ice forms over the Arctic Ocean when the temperature is cold enough. During…" at bounding box center [709, 398] width 867 height 66
click at [713, 564] on button "button" at bounding box center [682, 574] width 127 height 72
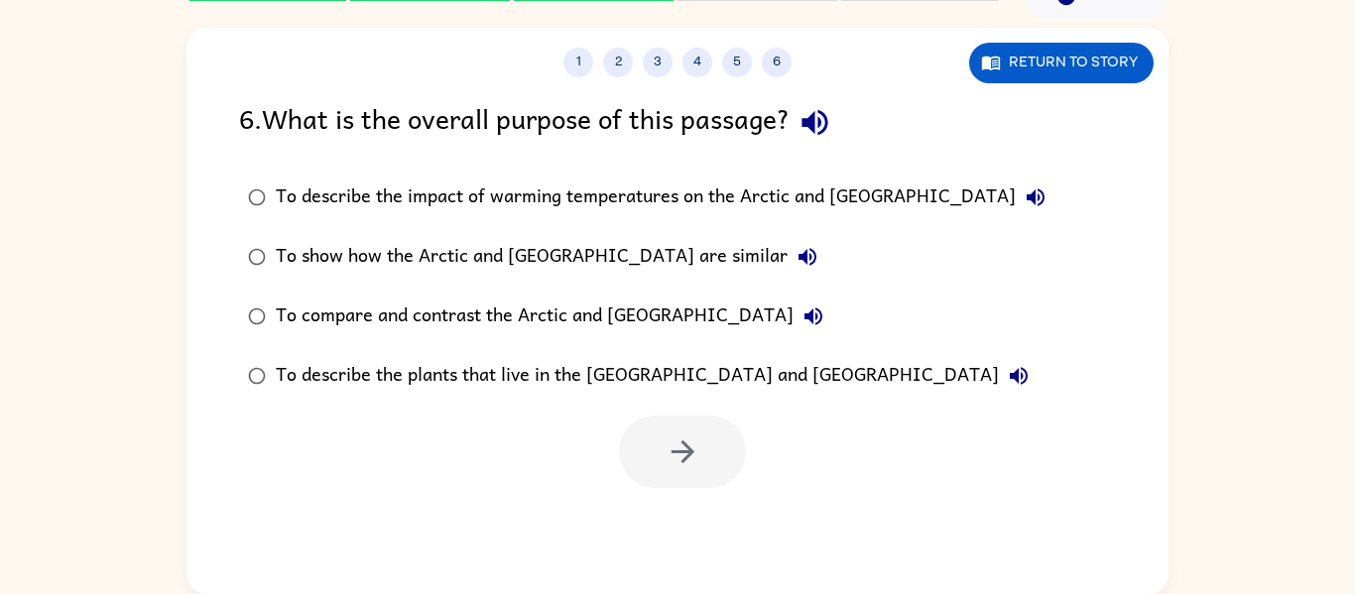
click at [383, 196] on div "To describe the impact of warming temperatures on the Arctic and [GEOGRAPHIC_DA…" at bounding box center [666, 198] width 780 height 40
click at [693, 435] on icon "button" at bounding box center [683, 451] width 35 height 35
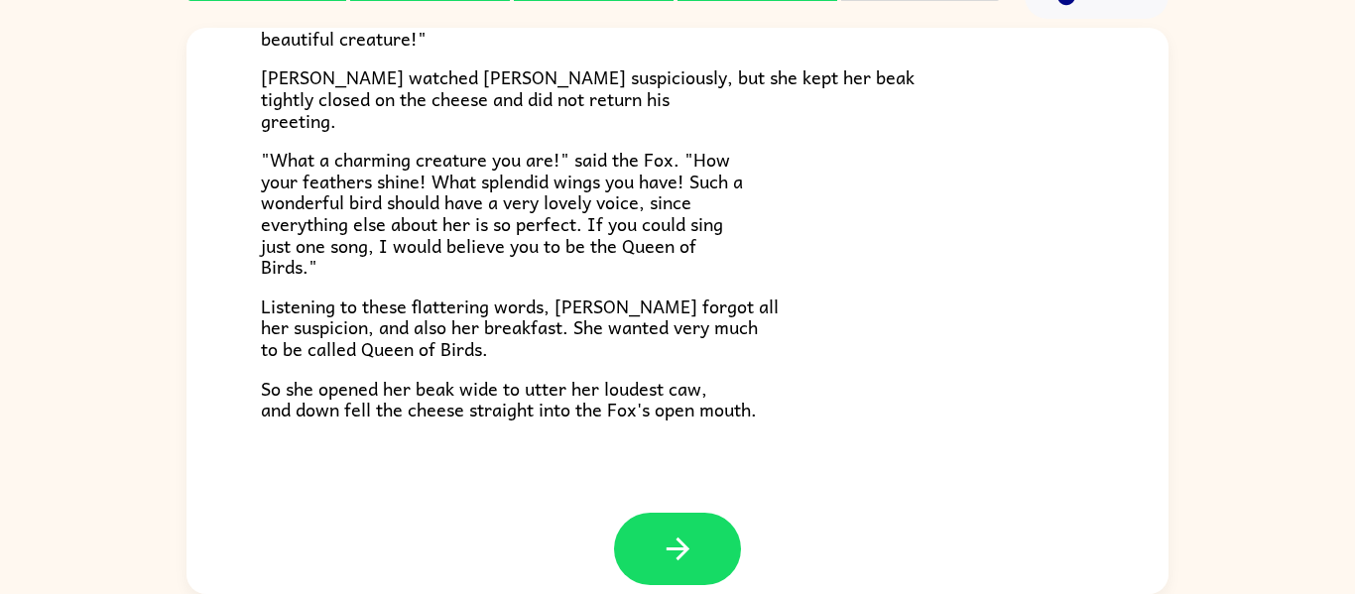
scroll to position [390, 0]
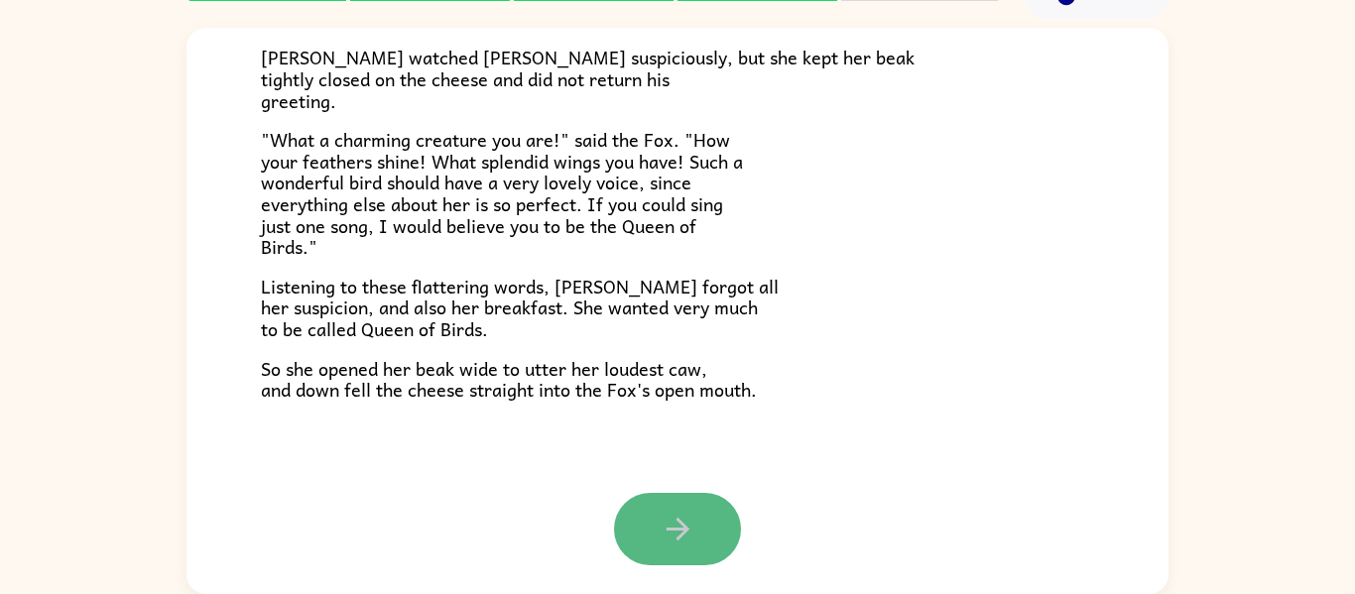
click at [637, 531] on button "button" at bounding box center [677, 529] width 127 height 72
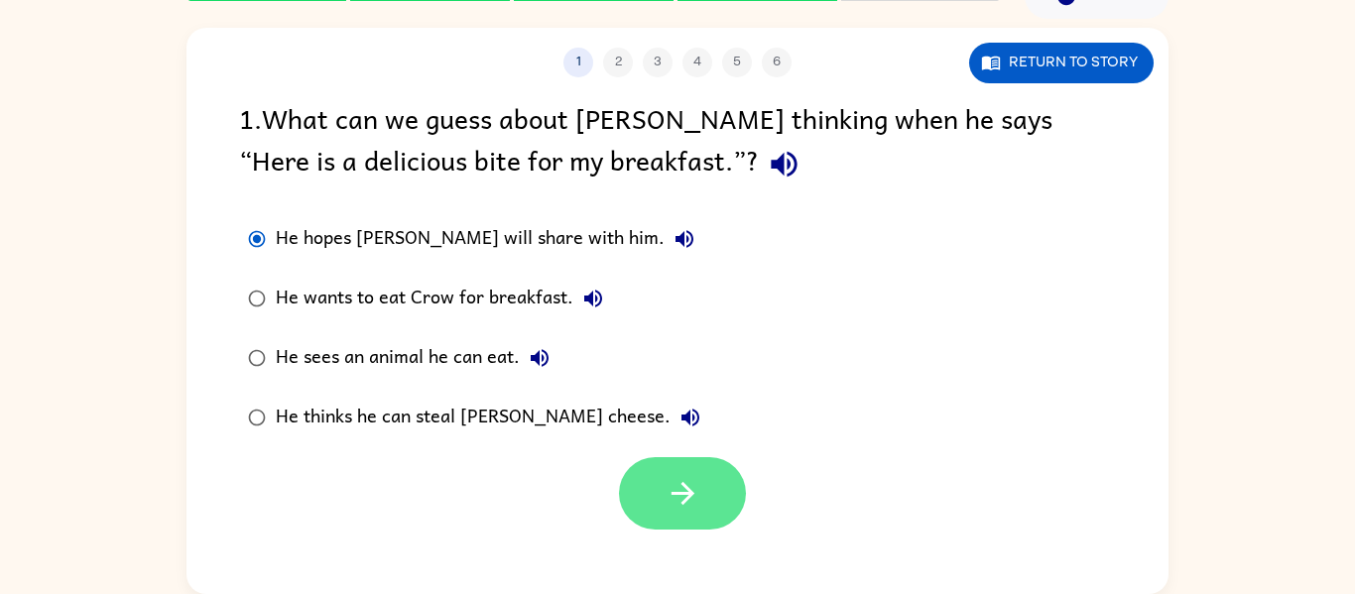
click at [666, 499] on icon "button" at bounding box center [683, 493] width 35 height 35
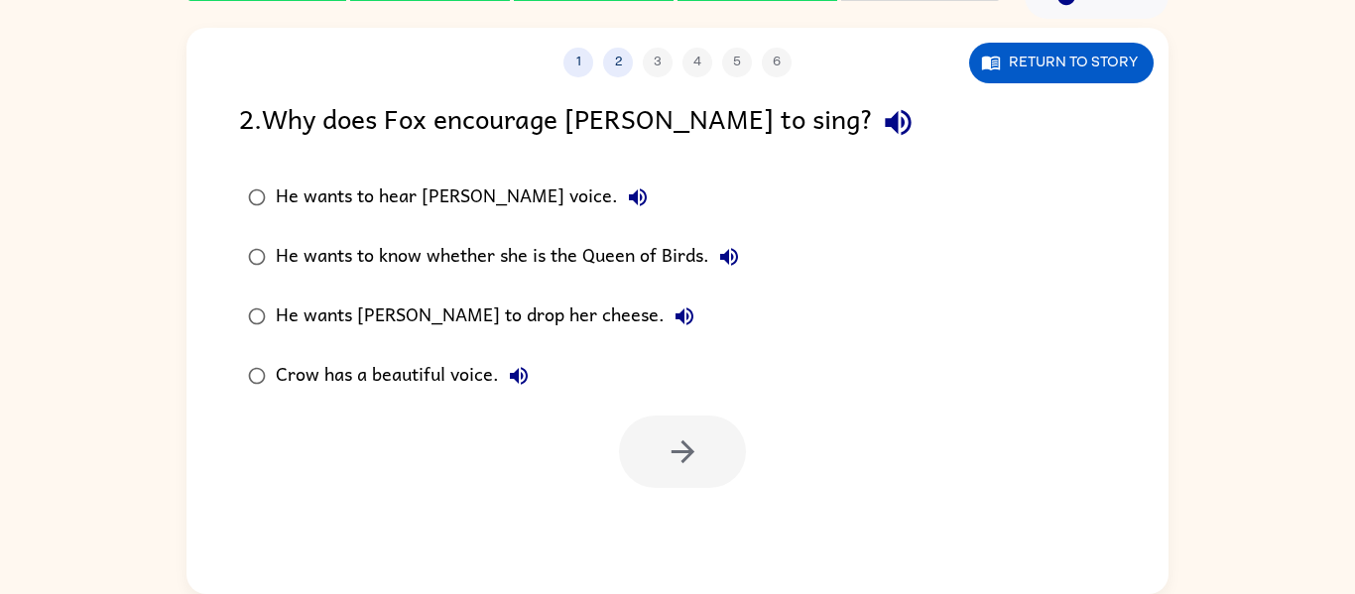
click at [350, 231] on label "He wants to know whether she is the Queen of Birds." at bounding box center [493, 257] width 531 height 60
click at [661, 476] on button "button" at bounding box center [682, 452] width 127 height 72
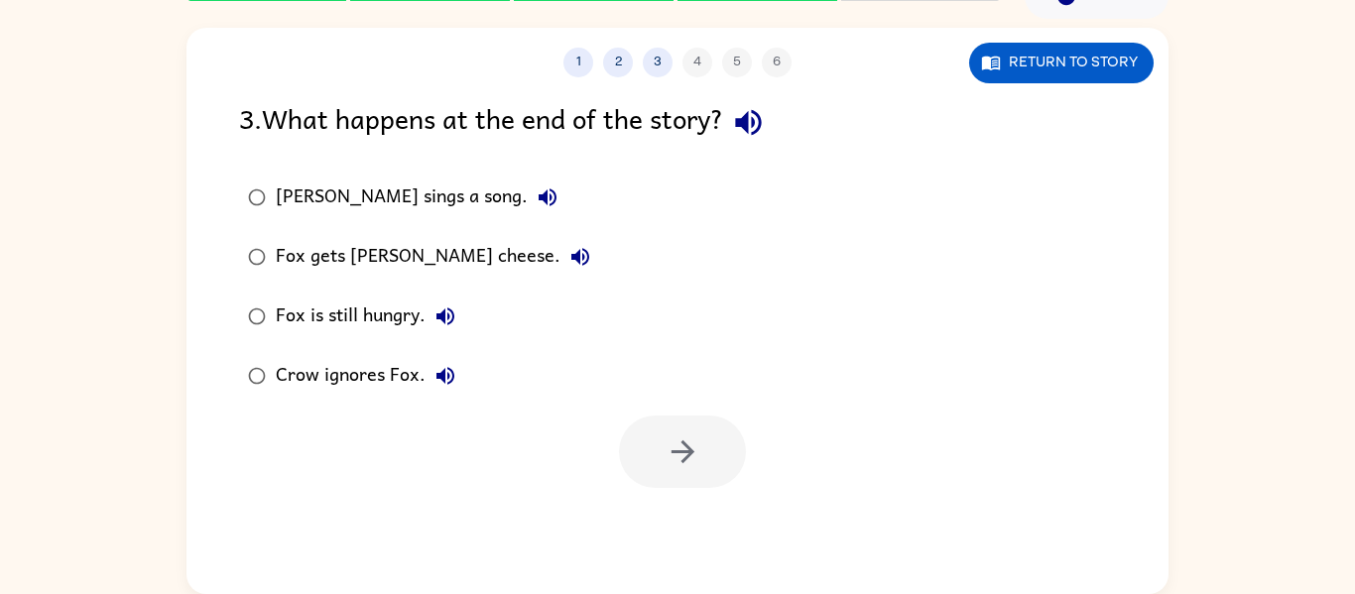
click at [417, 304] on div "Fox is still hungry." at bounding box center [370, 317] width 189 height 40
click at [729, 467] on button "button" at bounding box center [682, 452] width 127 height 72
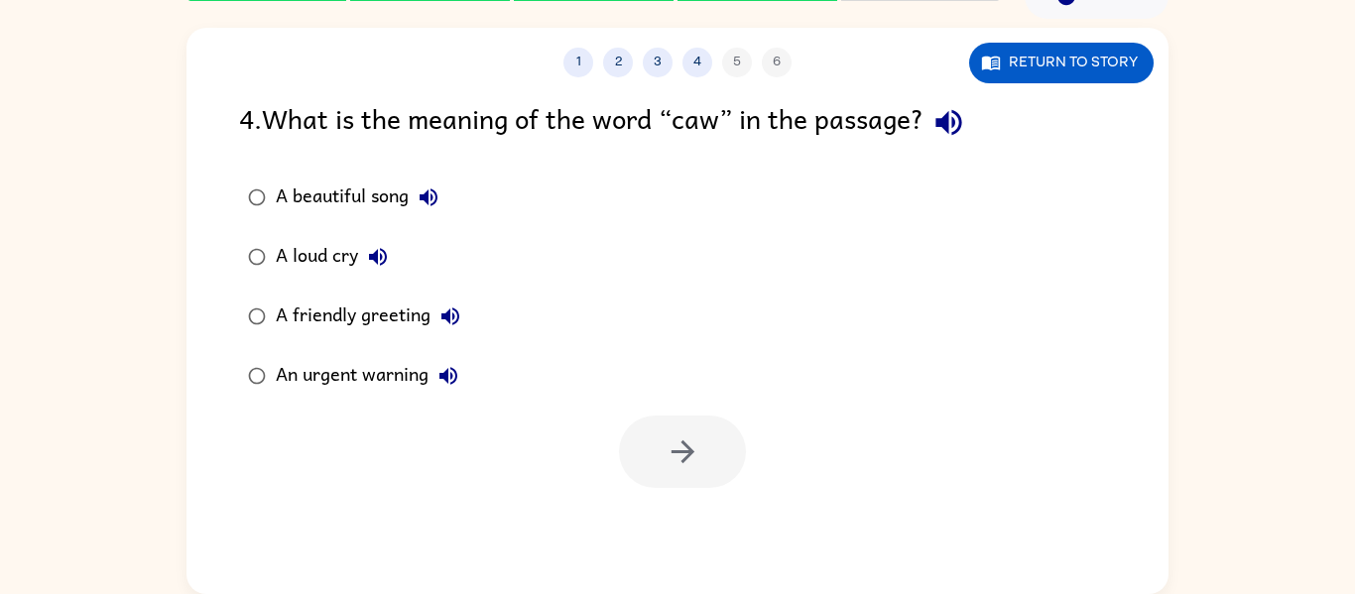
click at [357, 323] on div "A friendly greeting" at bounding box center [373, 317] width 194 height 40
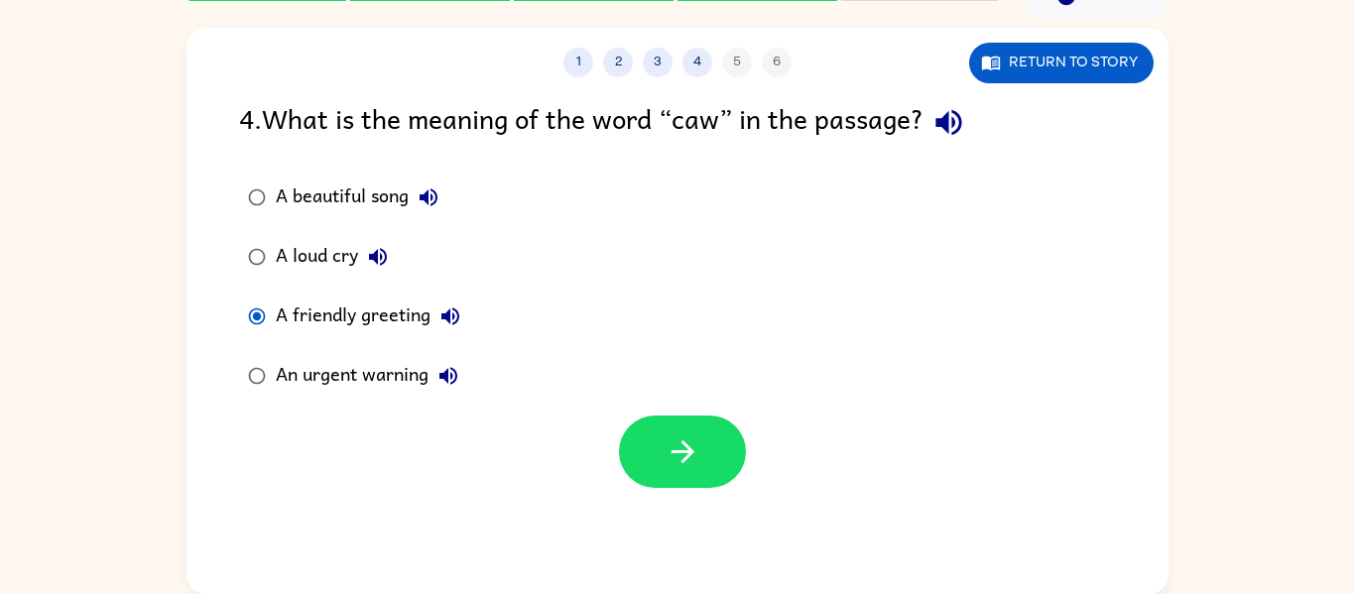
click at [743, 463] on div at bounding box center [682, 452] width 127 height 72
click at [696, 450] on icon "button" at bounding box center [683, 451] width 35 height 35
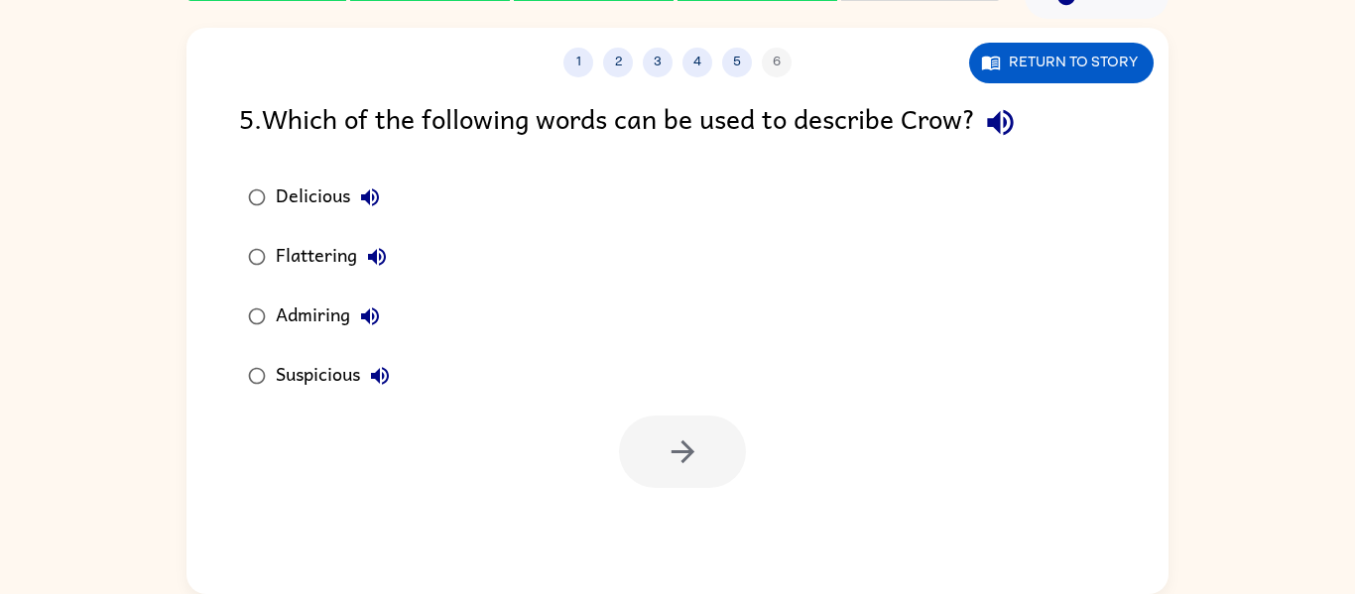
click at [234, 309] on label "Admiring" at bounding box center [319, 317] width 182 height 60
click at [671, 434] on icon "button" at bounding box center [683, 451] width 35 height 35
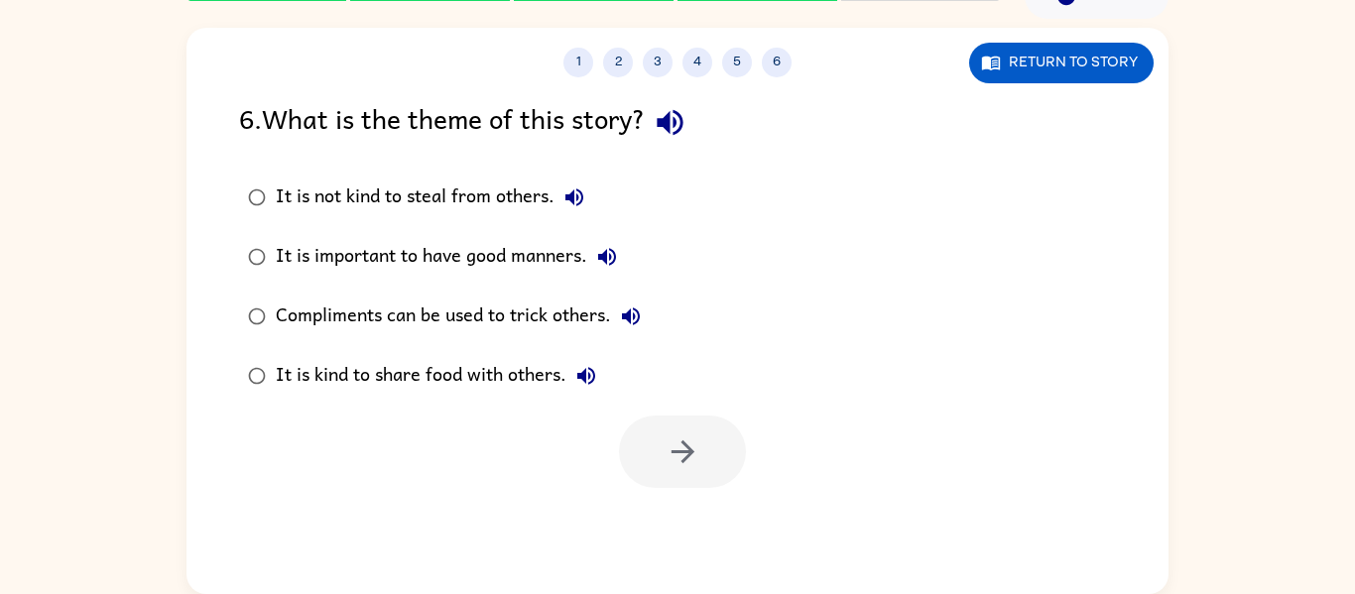
click at [402, 306] on div "Compliments can be used to trick others." at bounding box center [463, 317] width 375 height 40
click at [658, 461] on button "button" at bounding box center [682, 452] width 127 height 72
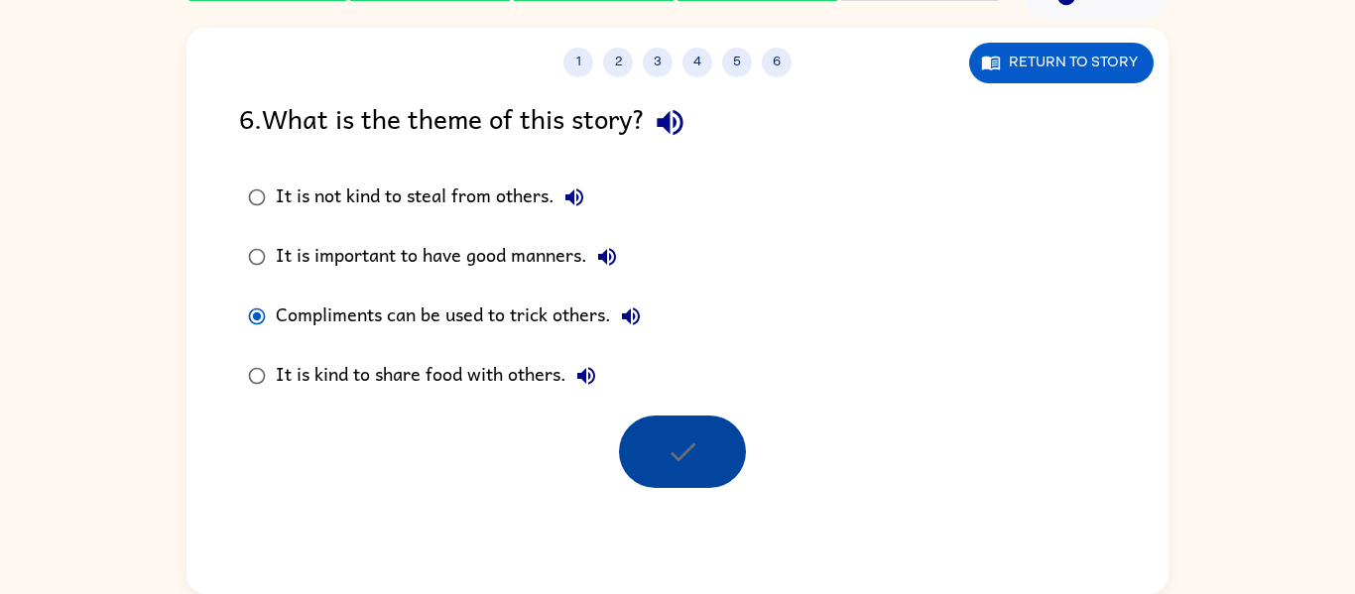
scroll to position [67, 0]
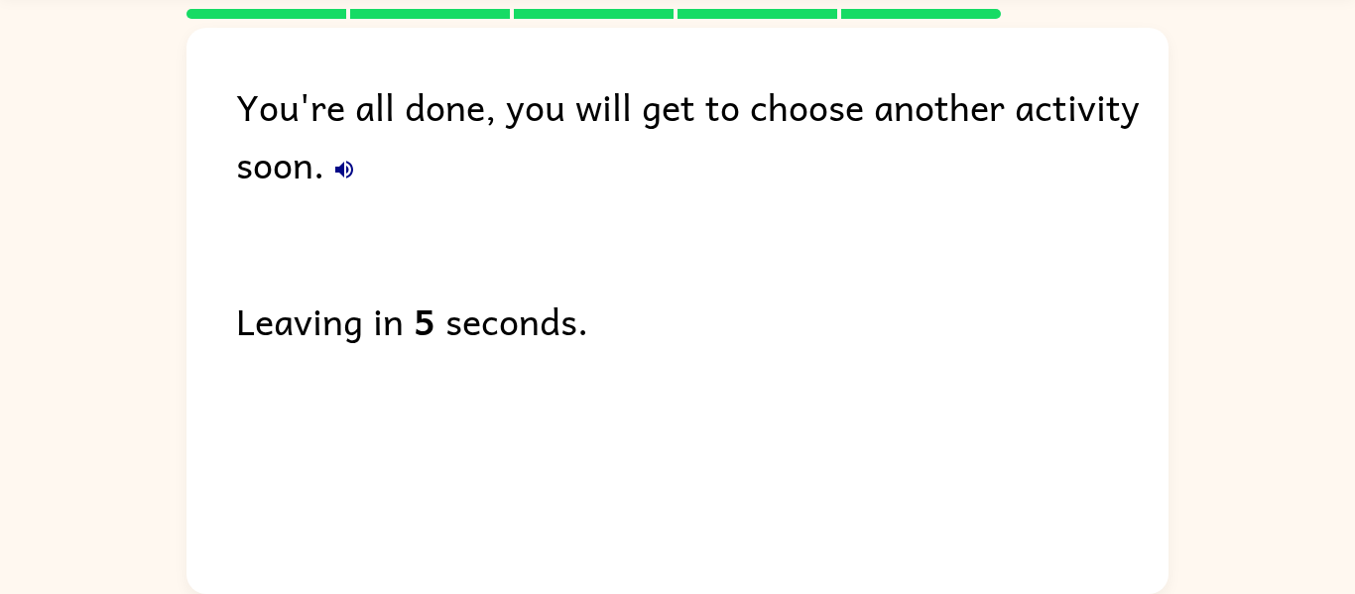
click at [658, 461] on div "You're all done, you will get to choose another activity soon. Leaving in 5 sec…" at bounding box center [677, 306] width 982 height 556
